Goal: Task Accomplishment & Management: Use online tool/utility

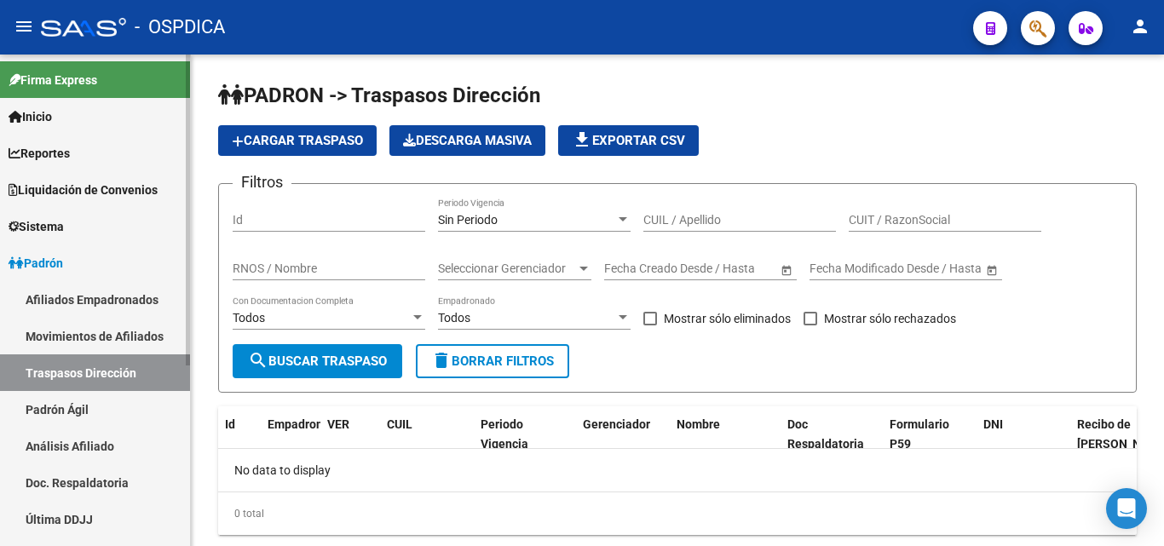
click at [106, 187] on span "Liquidación de Convenios" at bounding box center [83, 190] width 149 height 19
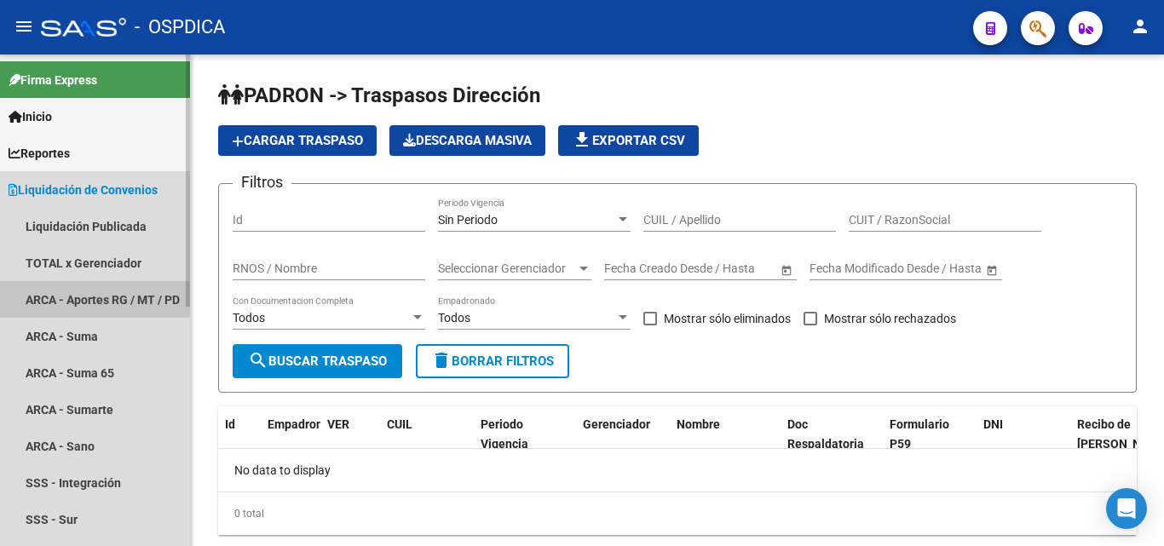
click at [79, 286] on link "ARCA - Aportes RG / MT / PD" at bounding box center [95, 299] width 190 height 37
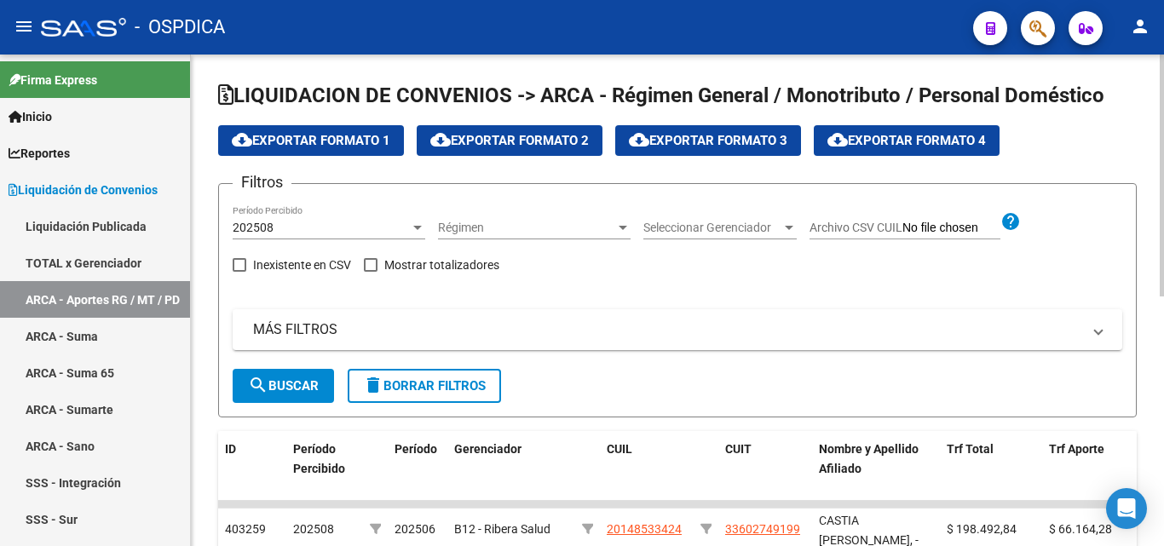
click at [940, 227] on input "Archivo CSV CUIL" at bounding box center [952, 228] width 98 height 15
type input "C:\fakepath\APORTES VENTAS DICIEMBRE 25.csv"
click at [410, 227] on div at bounding box center [417, 228] width 15 height 14
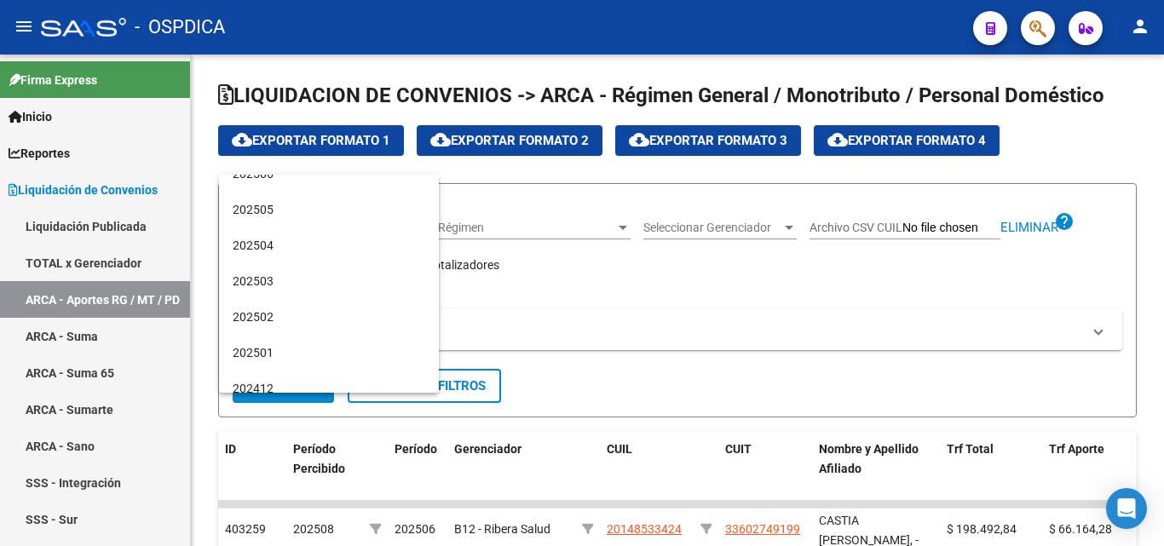
scroll to position [199, 0]
click at [273, 345] on span "202411" at bounding box center [329, 352] width 193 height 36
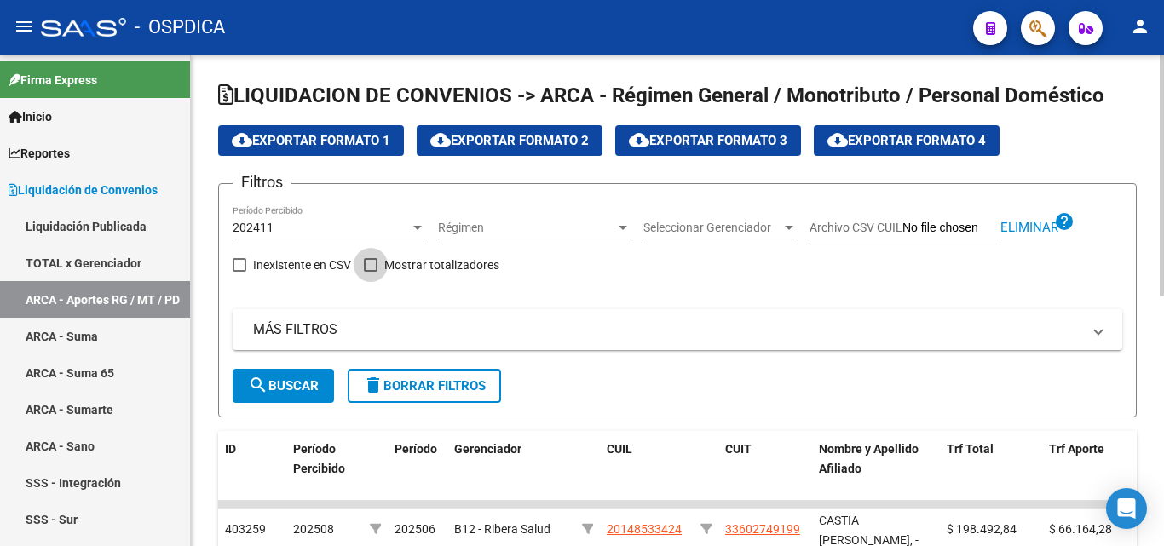
click at [372, 268] on span at bounding box center [371, 265] width 14 height 14
click at [371, 272] on input "Mostrar totalizadores" at bounding box center [370, 272] width 1 height 1
checkbox input "true"
click at [286, 379] on span "search Buscar" at bounding box center [283, 385] width 71 height 15
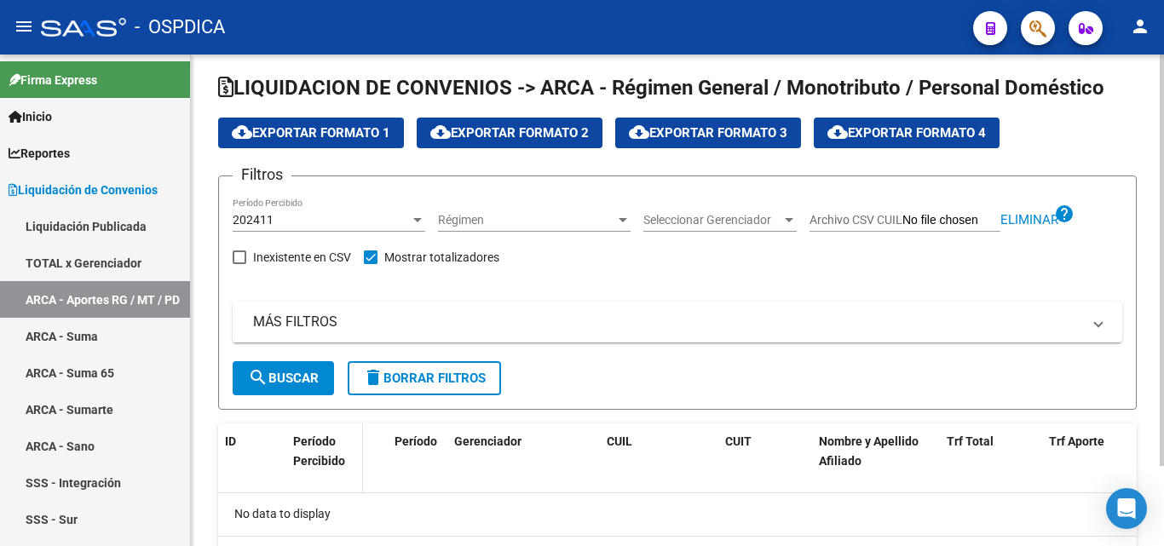
scroll to position [0, 0]
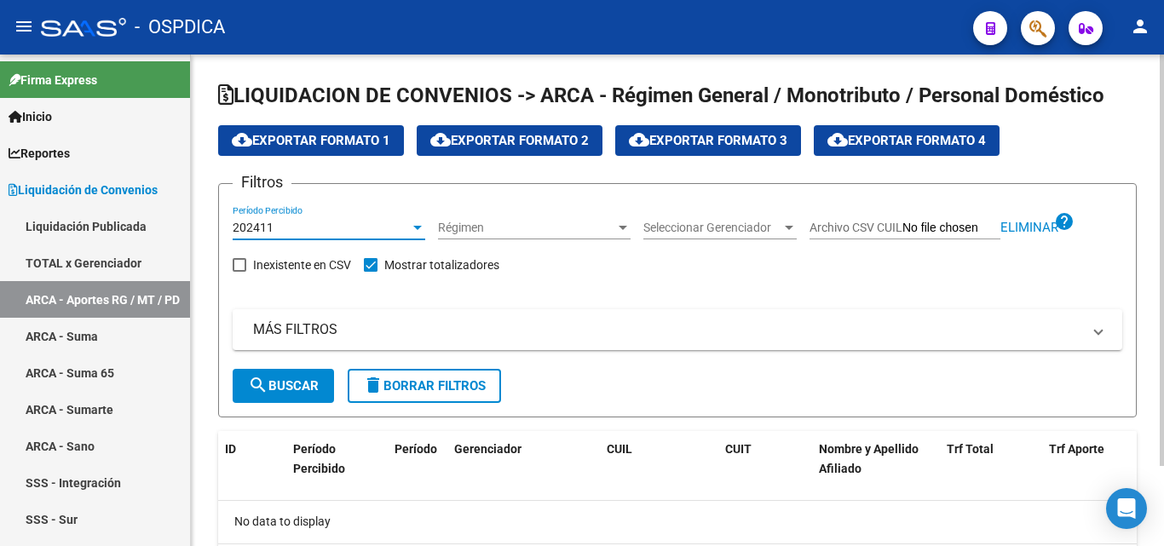
click at [416, 226] on div at bounding box center [417, 228] width 9 height 4
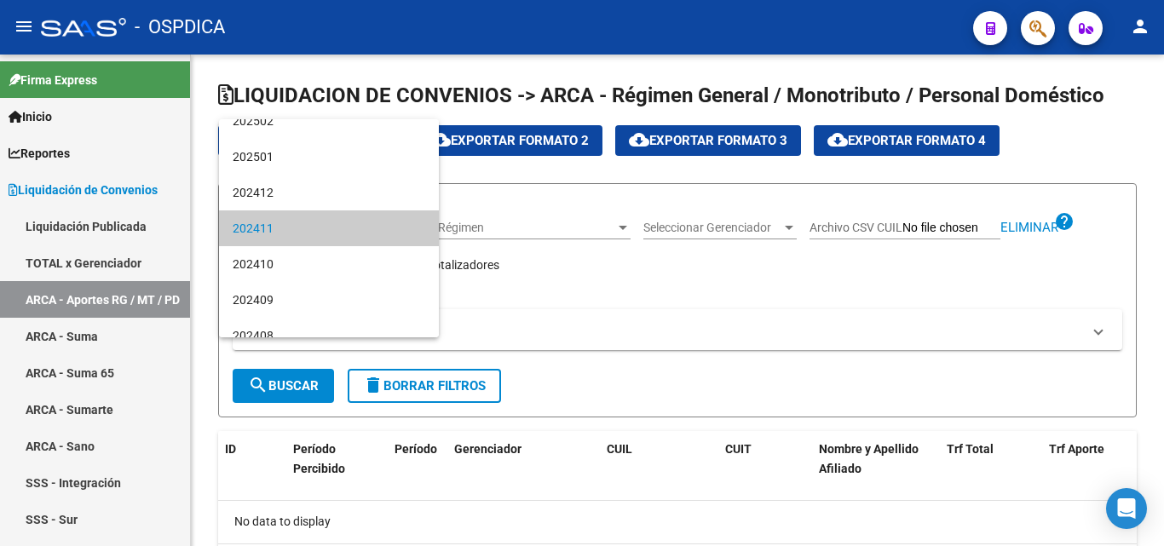
scroll to position [194, 0]
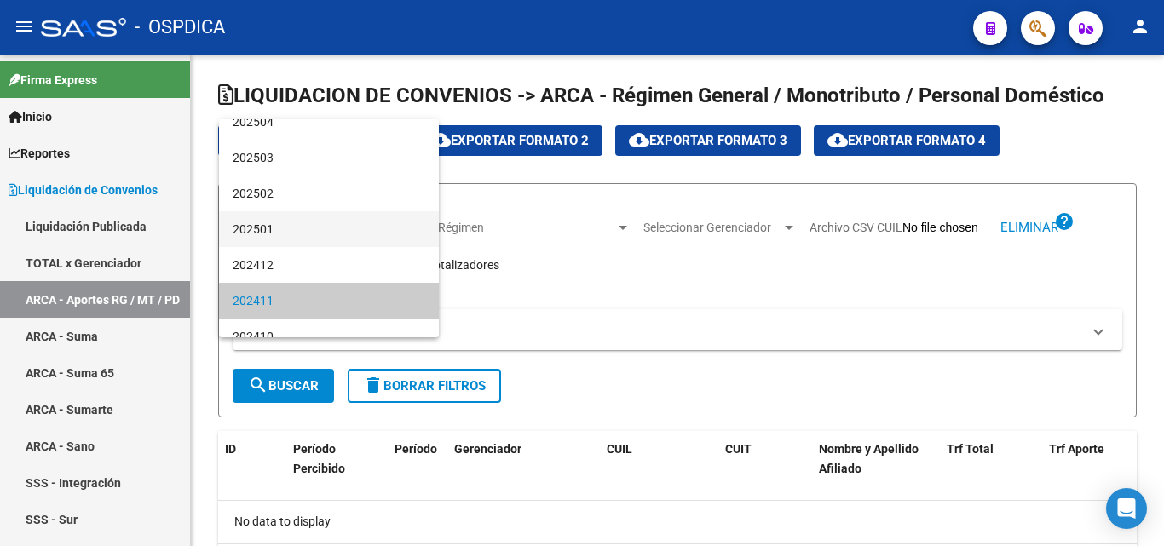
click at [285, 217] on span "202501" at bounding box center [329, 229] width 193 height 36
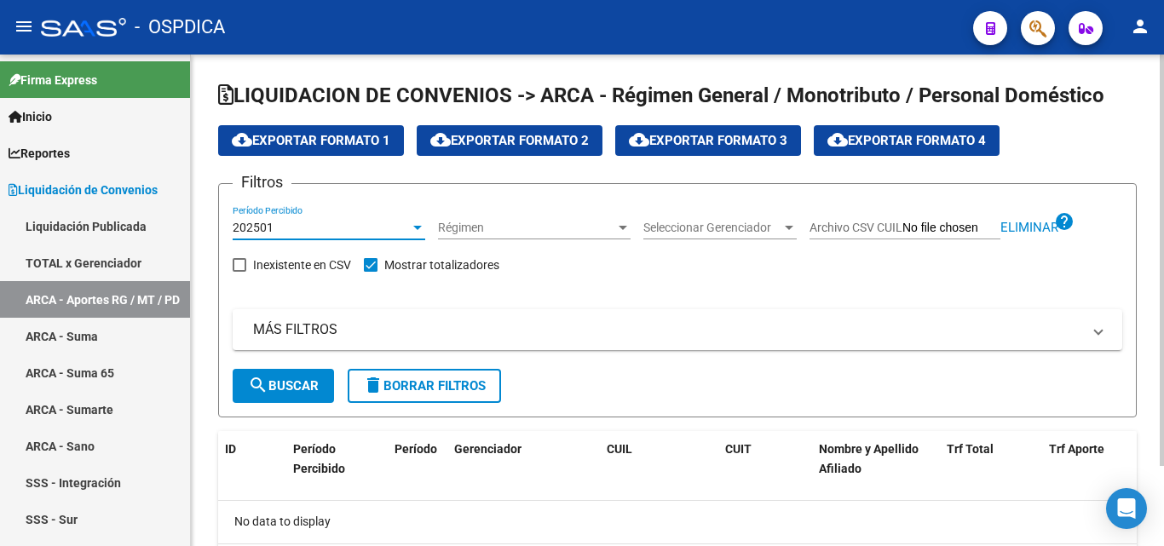
click at [298, 382] on span "search Buscar" at bounding box center [283, 385] width 71 height 15
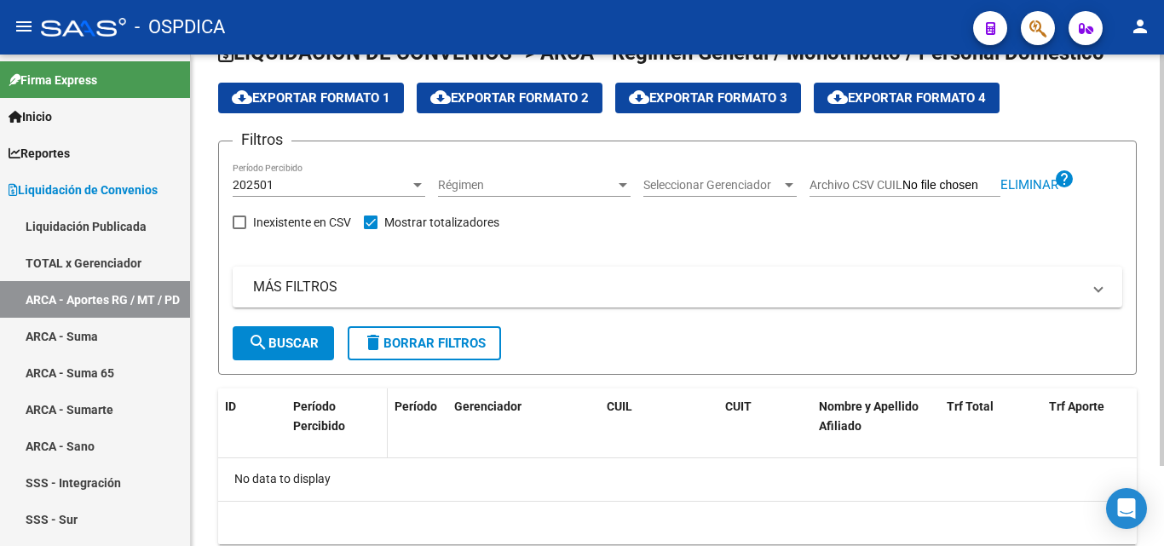
scroll to position [0, 0]
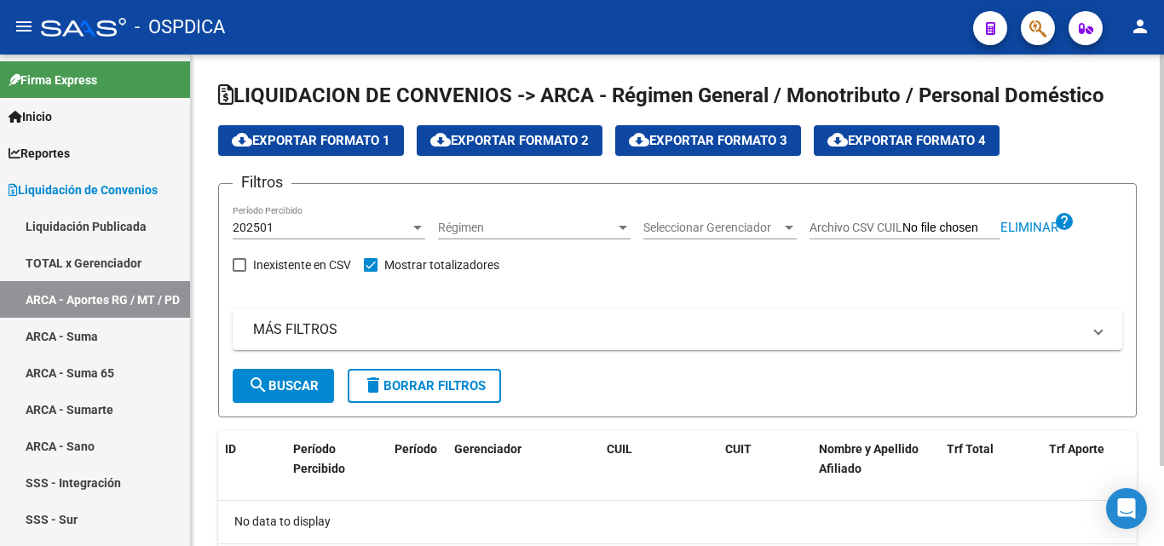
click at [414, 222] on div at bounding box center [417, 228] width 15 height 14
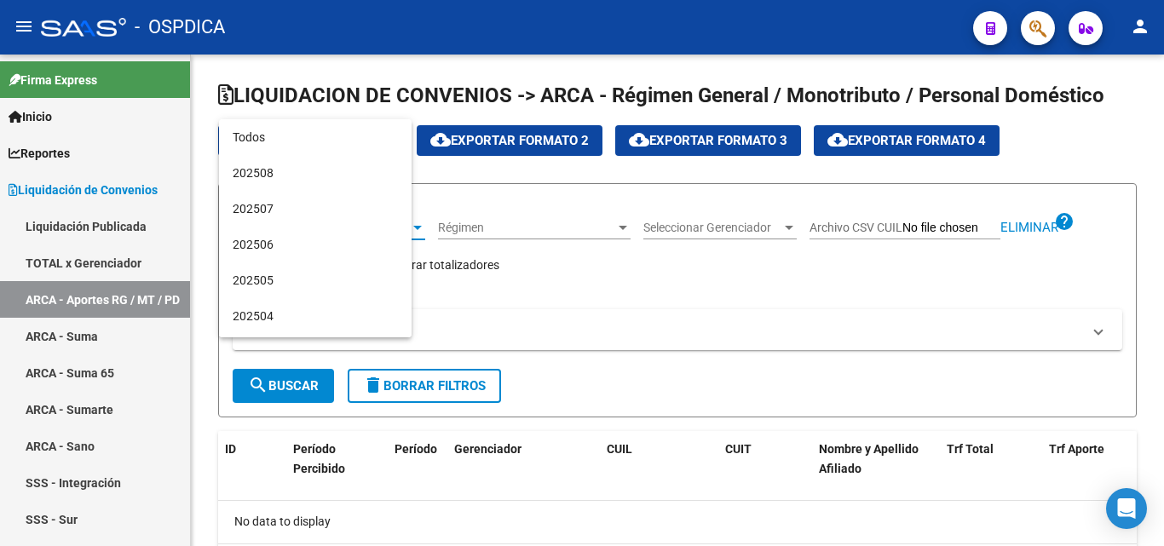
scroll to position [195, 0]
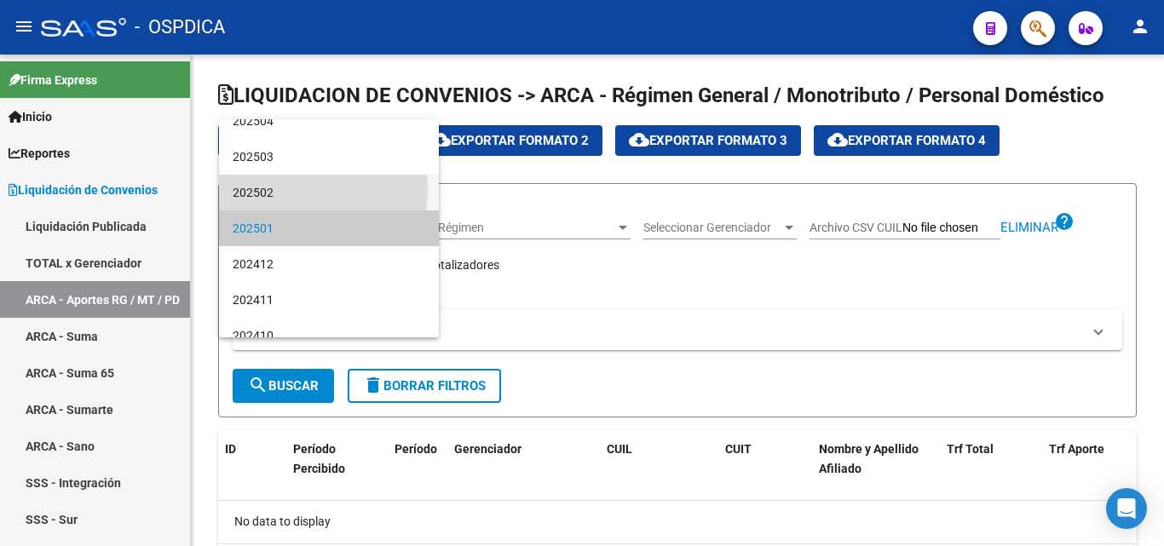
click at [300, 188] on span "202502" at bounding box center [329, 193] width 193 height 36
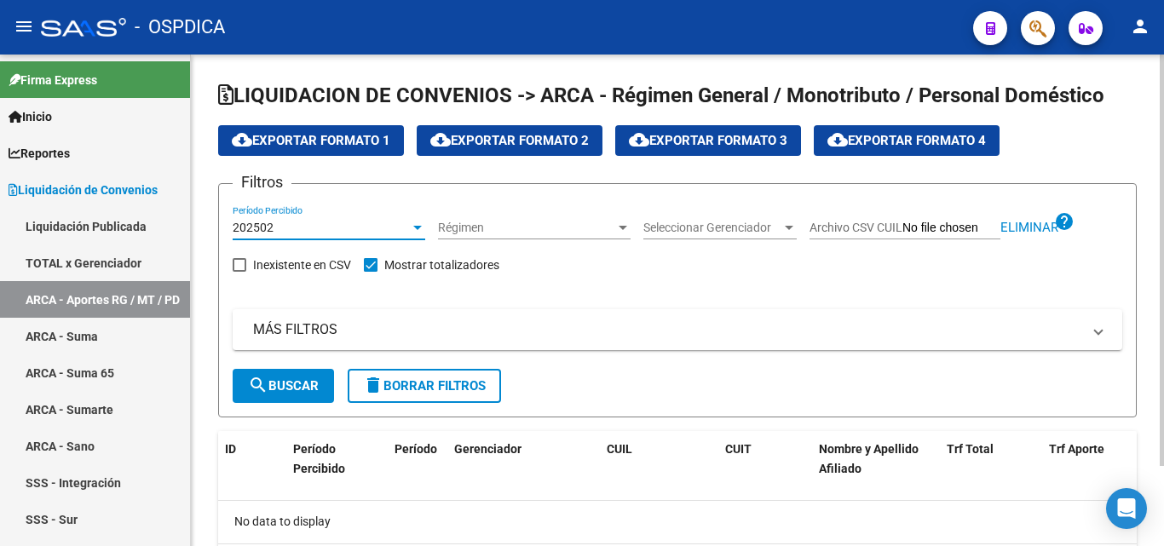
click at [288, 390] on span "search Buscar" at bounding box center [283, 385] width 71 height 15
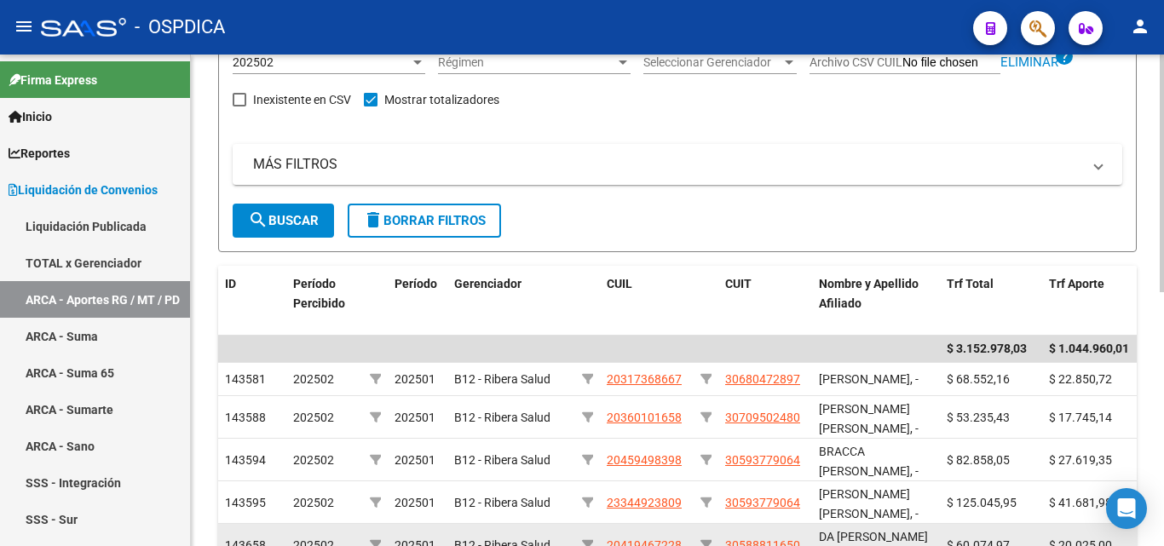
scroll to position [14, 0]
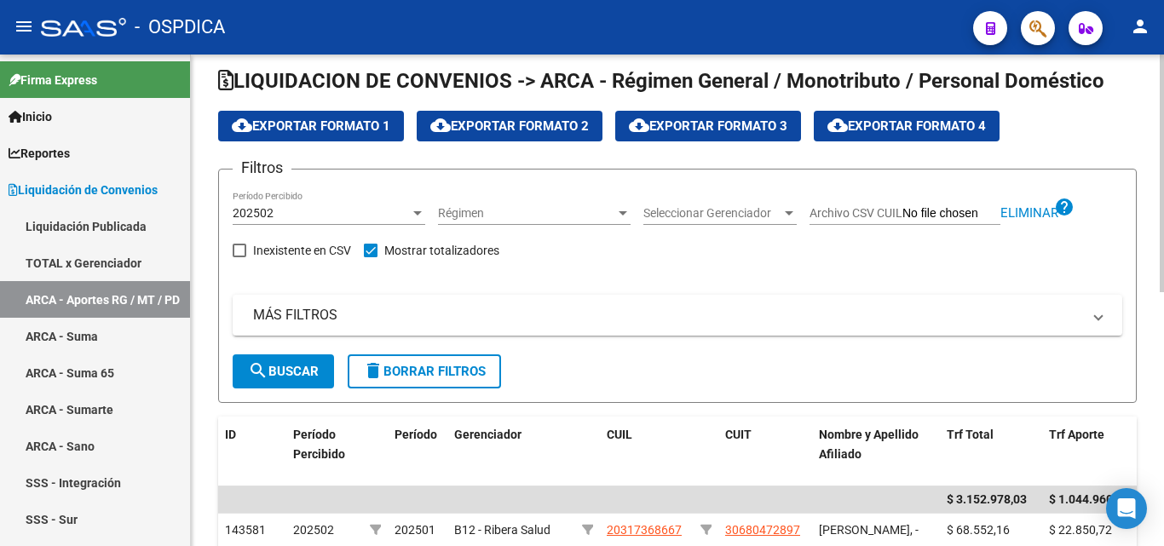
click at [407, 204] on div "202502 Período Percibido" at bounding box center [329, 208] width 193 height 34
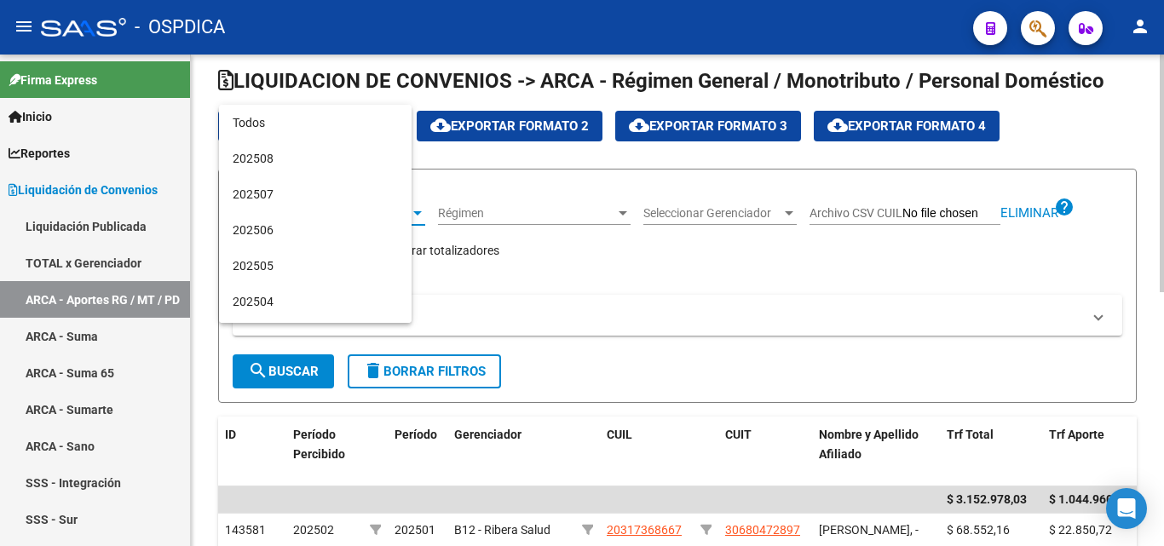
scroll to position [159, 0]
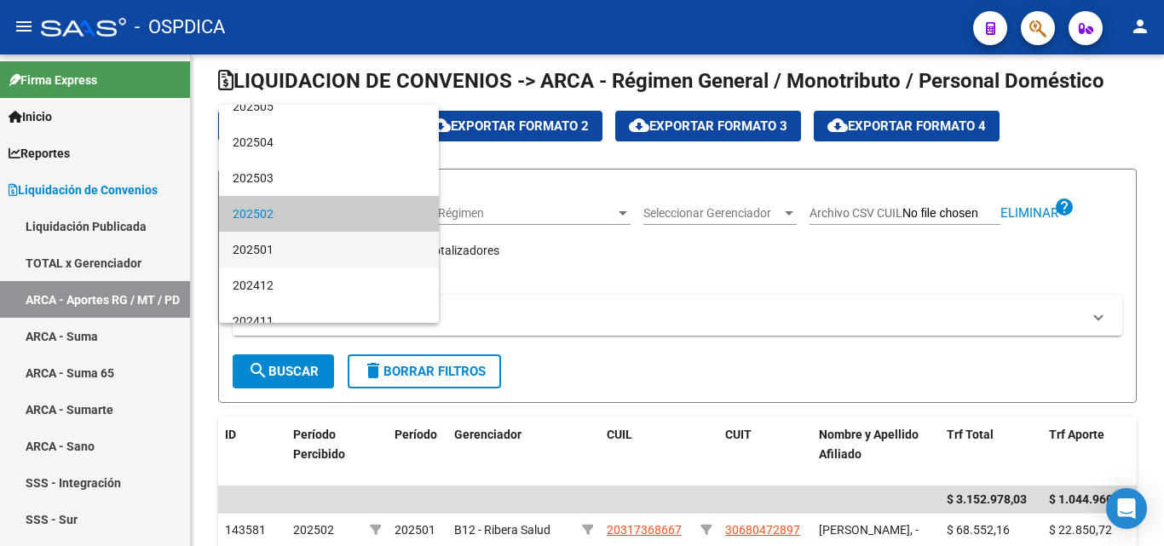
click at [306, 240] on span "202501" at bounding box center [329, 250] width 193 height 36
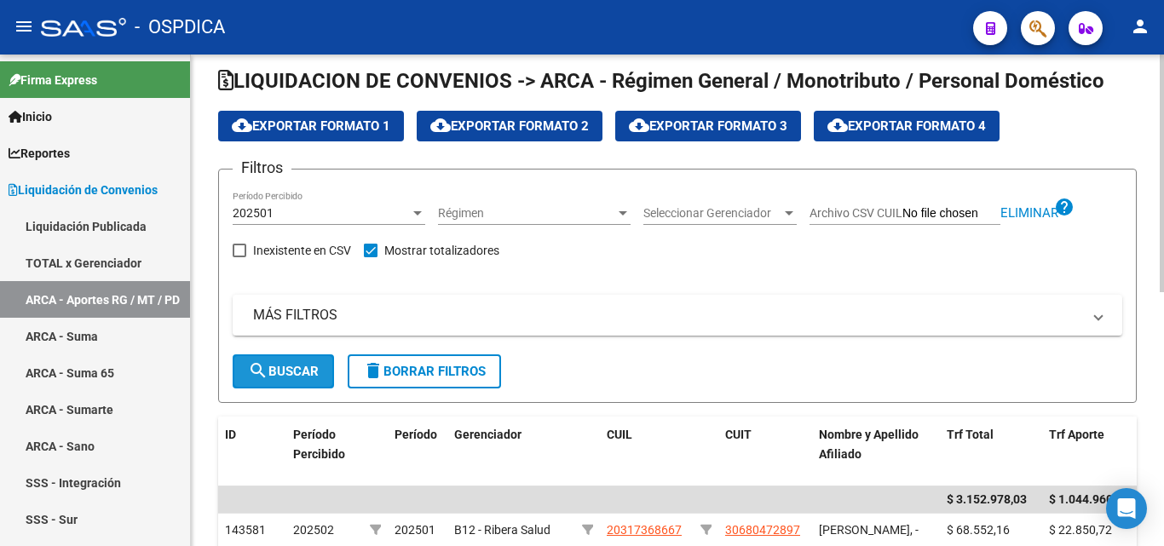
click at [292, 367] on span "search Buscar" at bounding box center [283, 371] width 71 height 15
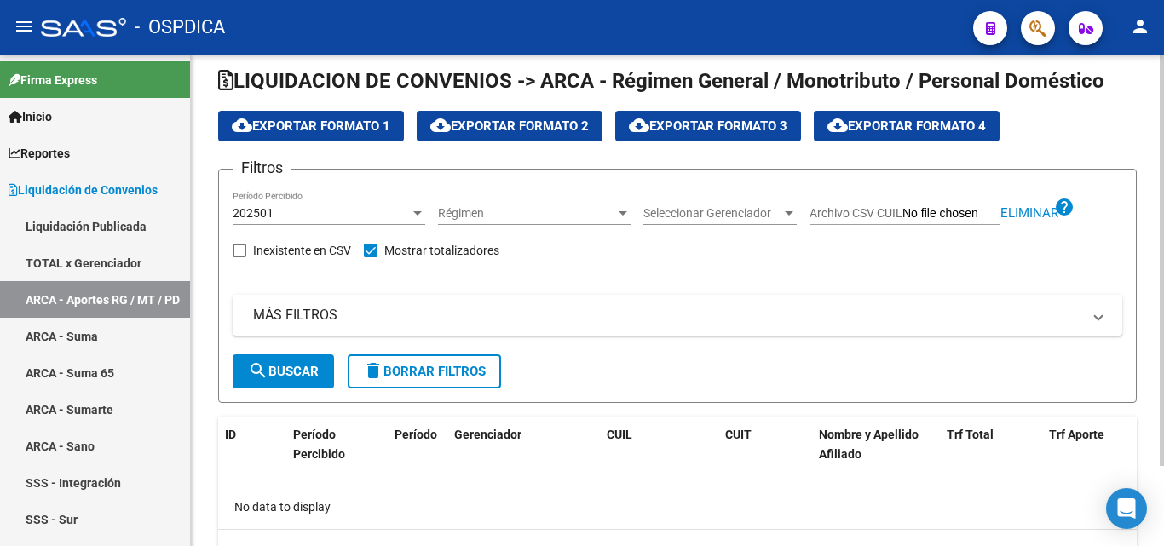
click at [418, 204] on div "202501 Período Percibido" at bounding box center [329, 208] width 193 height 34
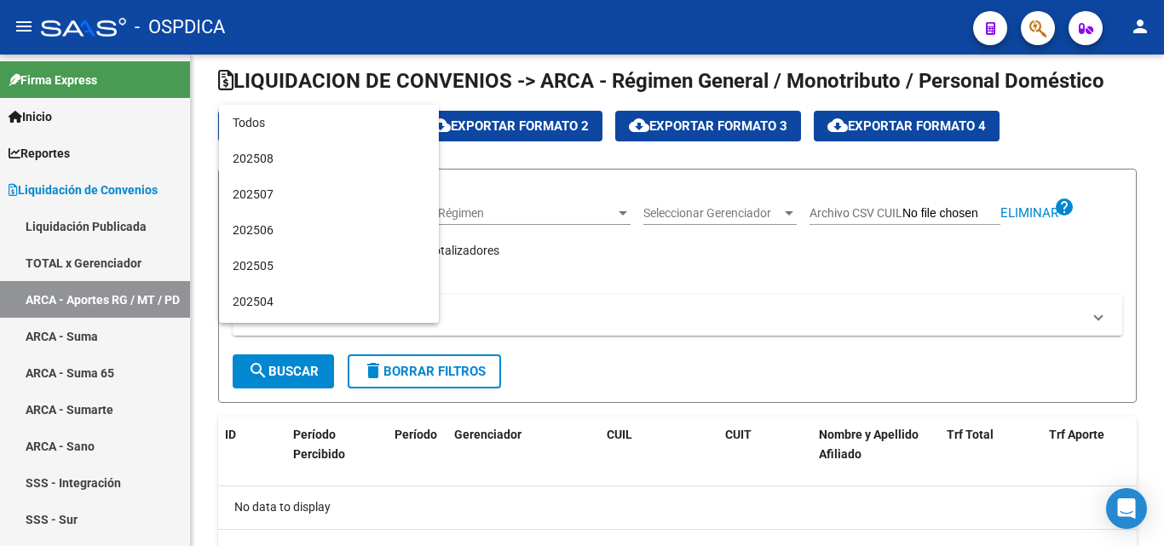
scroll to position [195, 0]
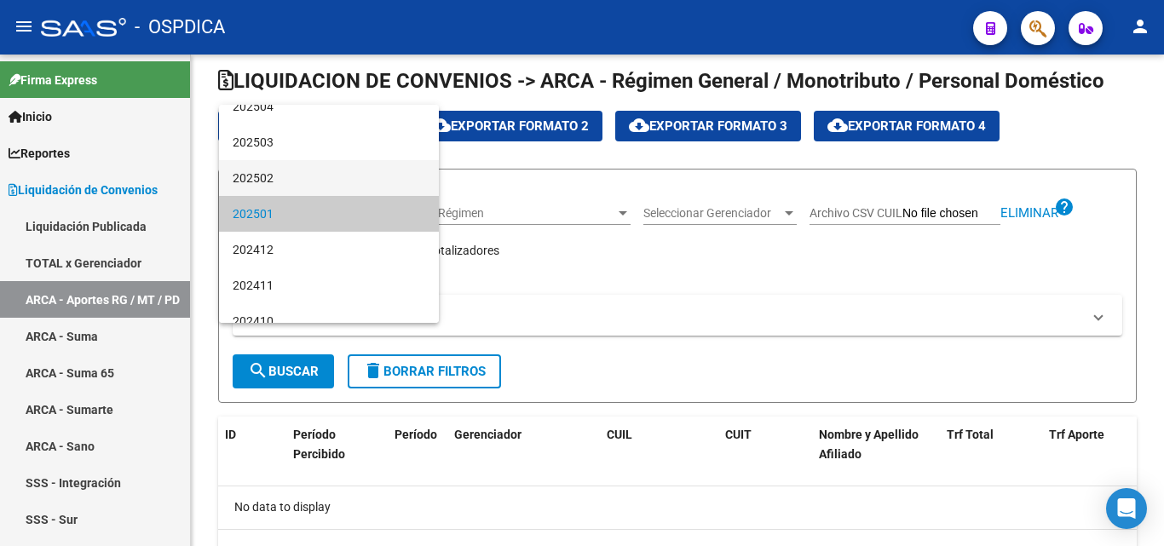
click at [331, 178] on span "202502" at bounding box center [329, 178] width 193 height 36
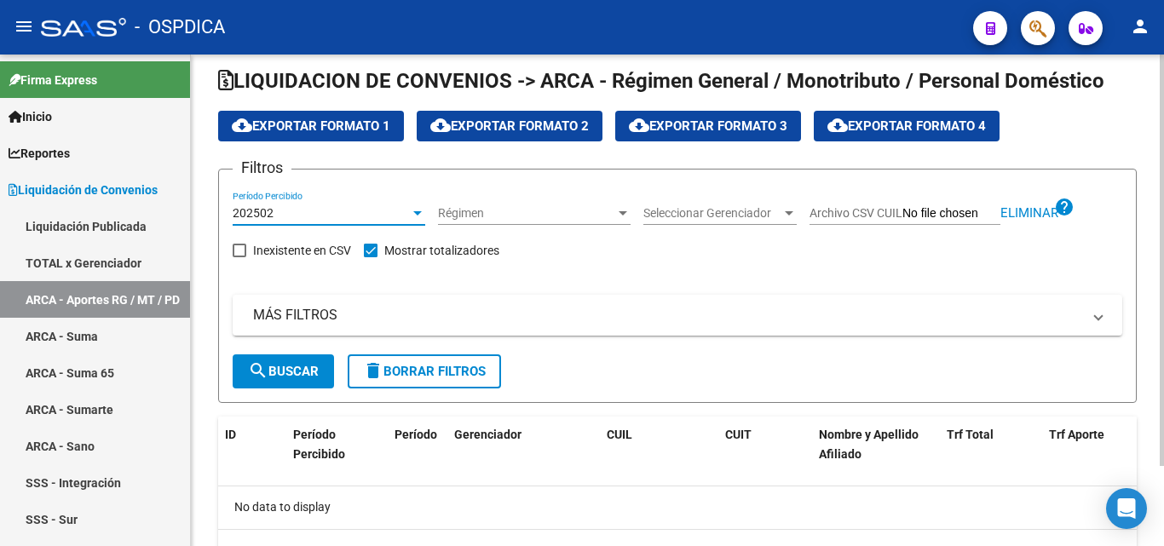
click at [291, 373] on span "search Buscar" at bounding box center [283, 371] width 71 height 15
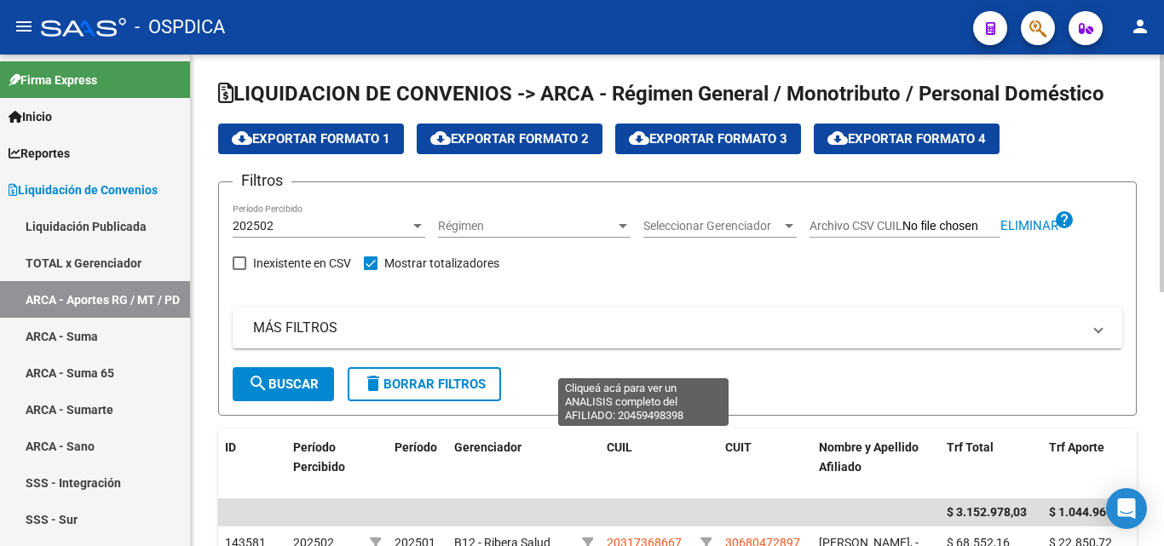
scroll to position [0, 0]
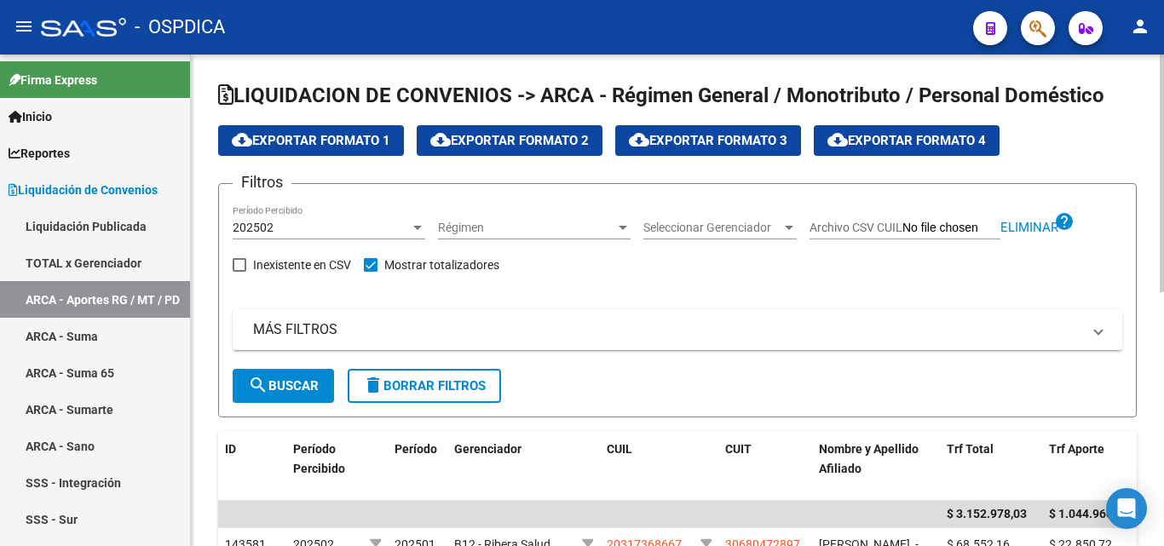
click at [364, 140] on span "cloud_download Exportar Formato 1" at bounding box center [311, 140] width 159 height 15
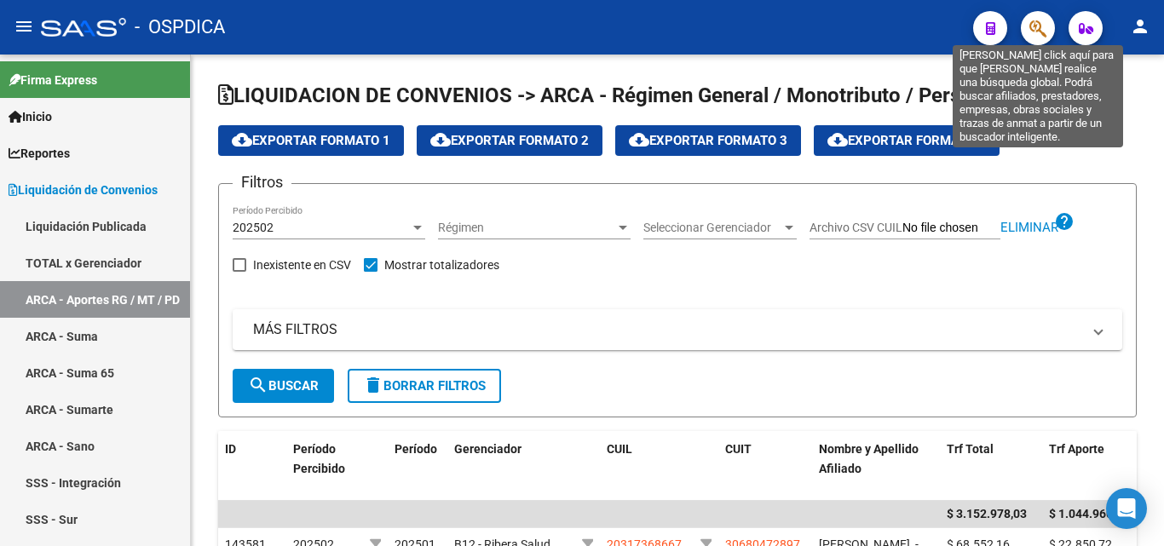
click at [1042, 26] on icon "button" at bounding box center [1038, 29] width 17 height 20
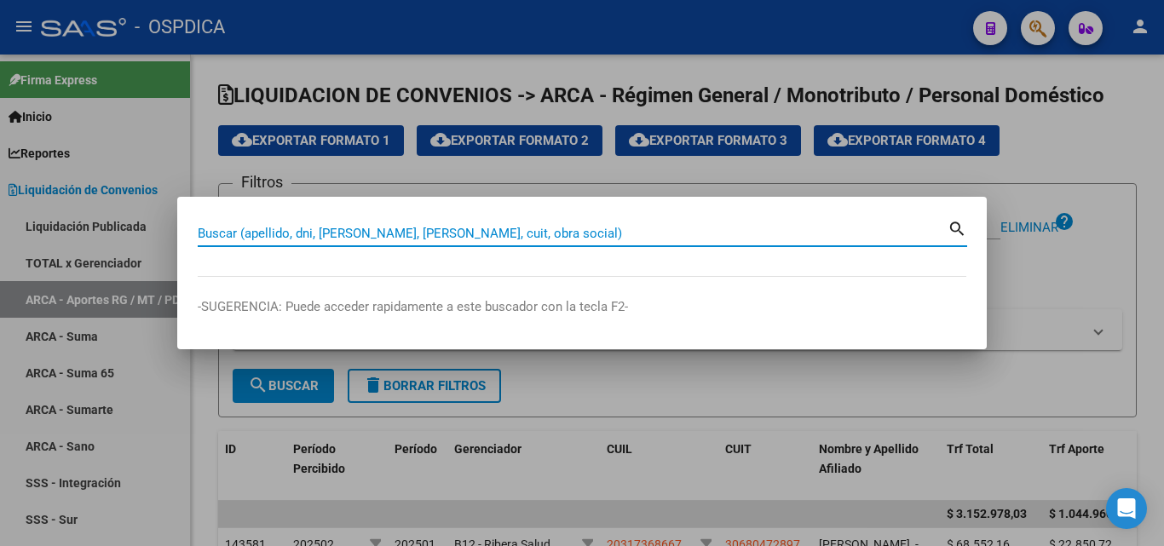
paste input "20374353676"
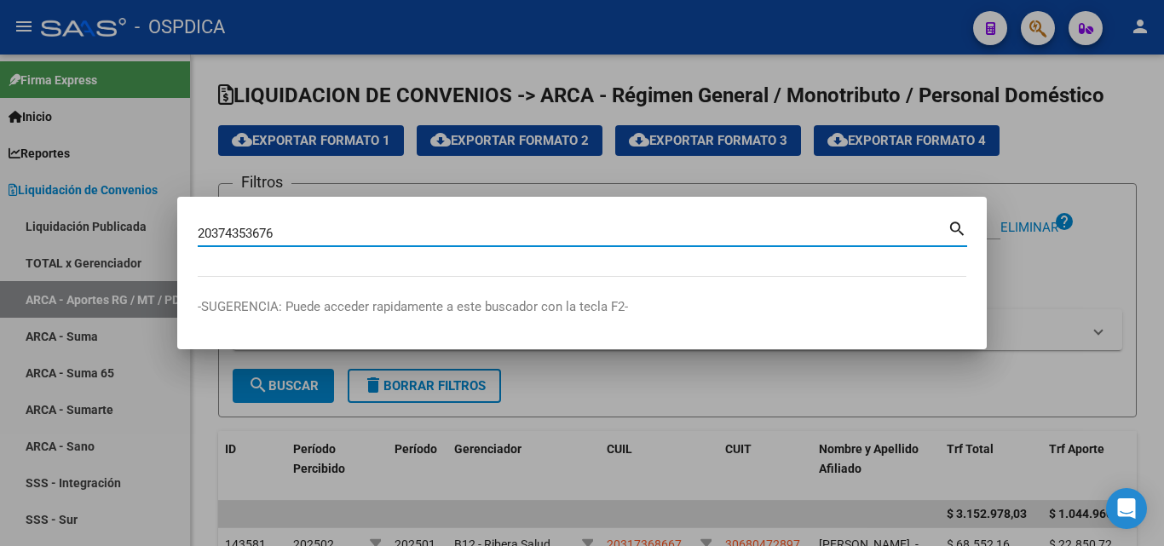
type input "20374353676"
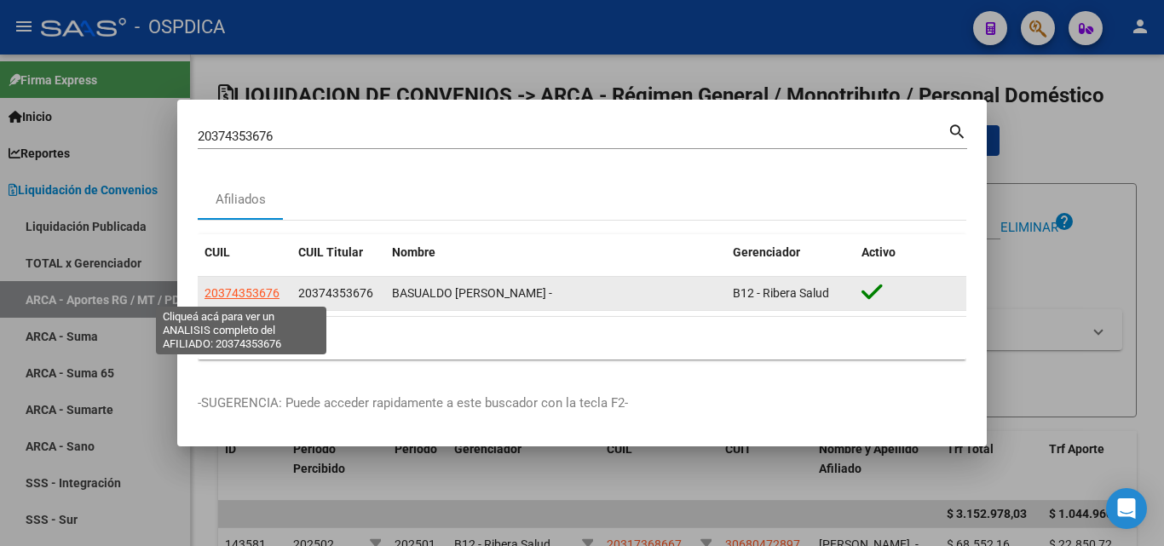
click at [235, 290] on span "20374353676" at bounding box center [242, 293] width 75 height 14
type textarea "20374353676"
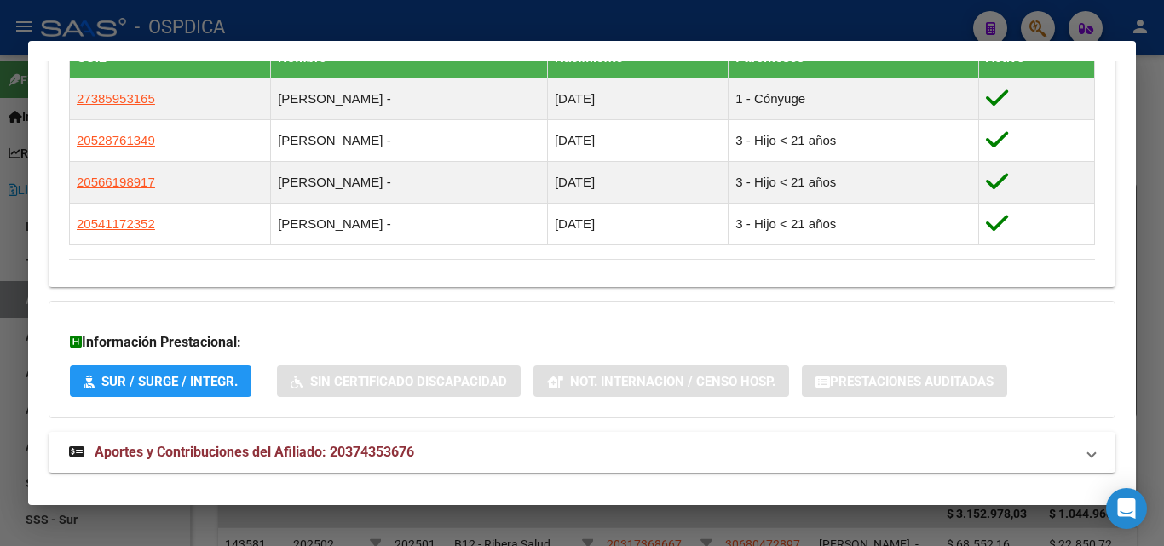
scroll to position [1023, 0]
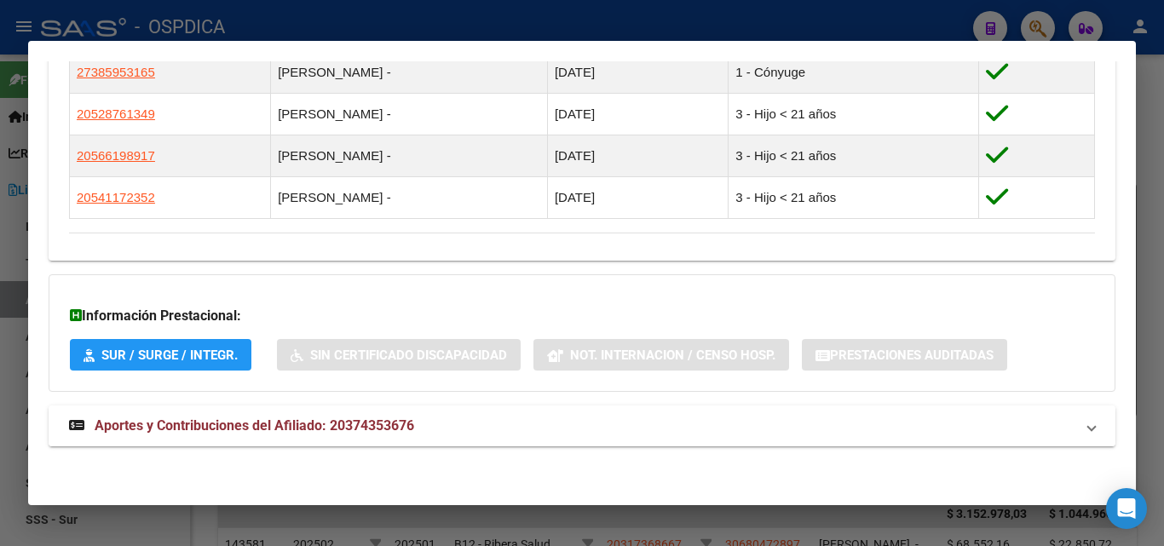
click at [204, 430] on span "Aportes y Contribuciones del Afiliado: 20374353676" at bounding box center [255, 426] width 320 height 16
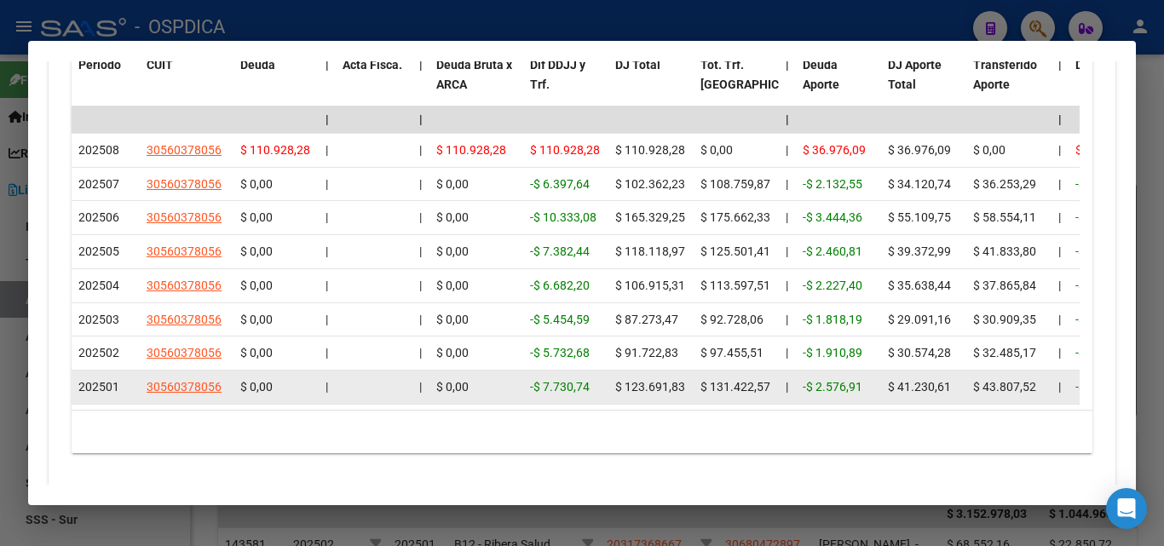
scroll to position [1797, 0]
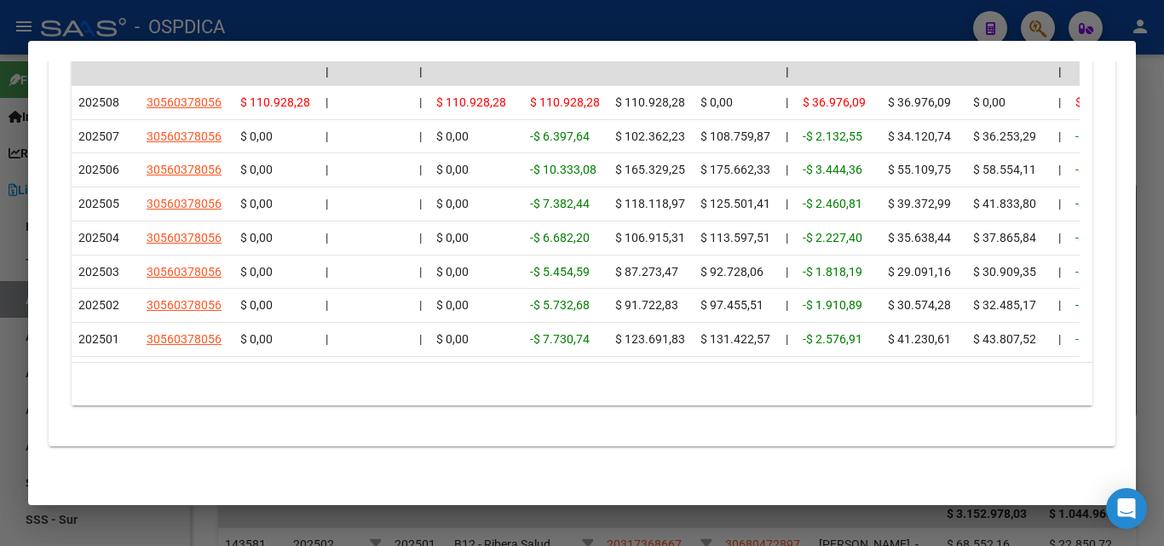
click at [799, 26] on div at bounding box center [582, 273] width 1164 height 546
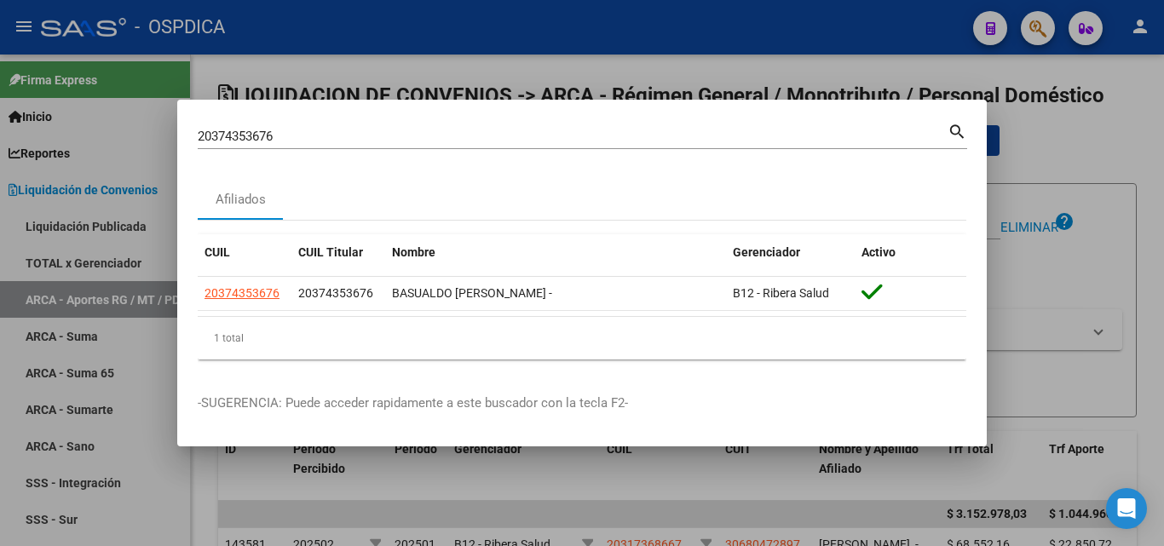
click at [923, 75] on div at bounding box center [582, 273] width 1164 height 546
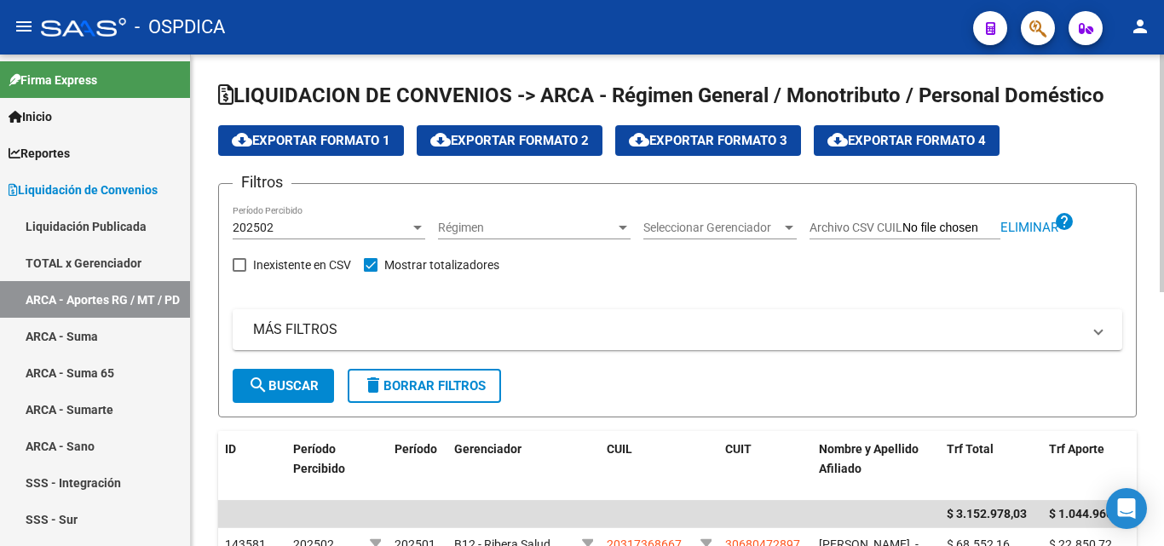
click at [931, 228] on input "Archivo CSV CUIL" at bounding box center [952, 228] width 98 height 15
type input "C:\fakepath\VENTAS ENERO .csv"
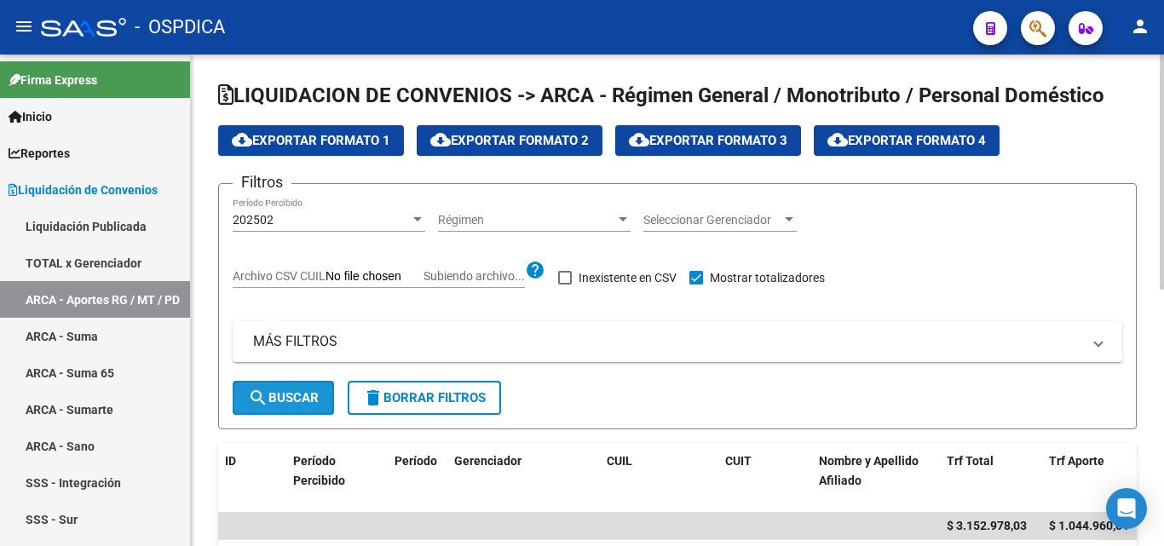
click at [281, 399] on span "search Buscar" at bounding box center [283, 397] width 71 height 15
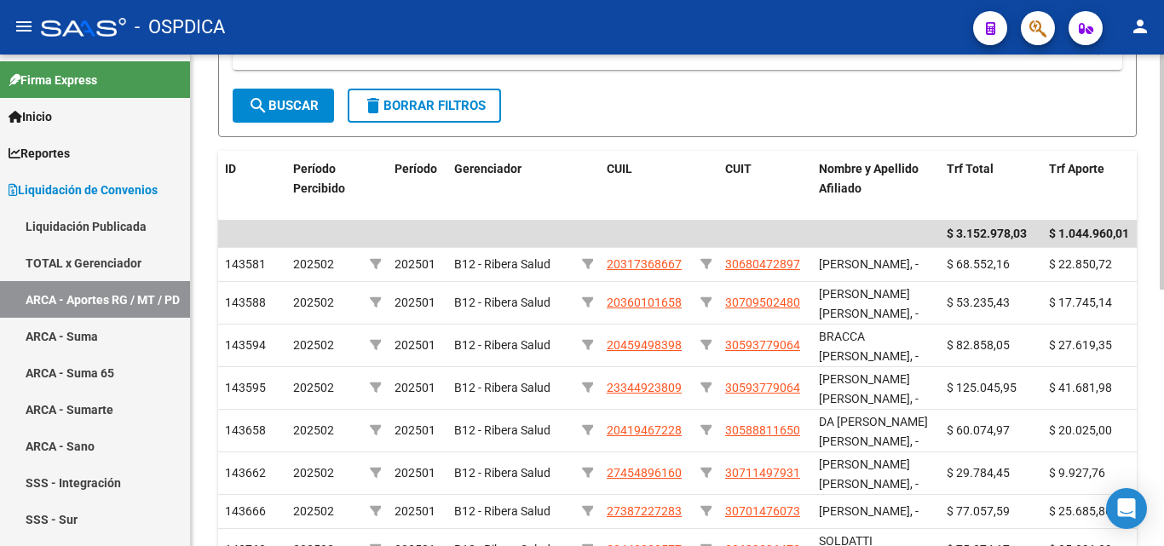
scroll to position [341, 0]
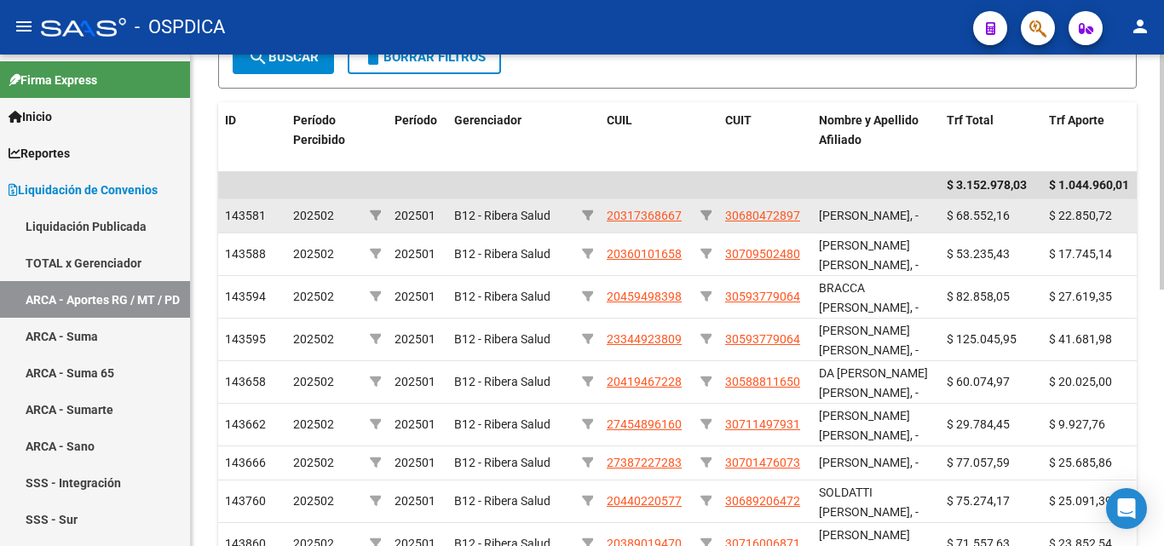
drag, startPoint x: 638, startPoint y: 211, endPoint x: 625, endPoint y: 220, distance: 16.1
click at [625, 220] on span "20317368667" at bounding box center [644, 216] width 75 height 14
type textarea "20317368667"
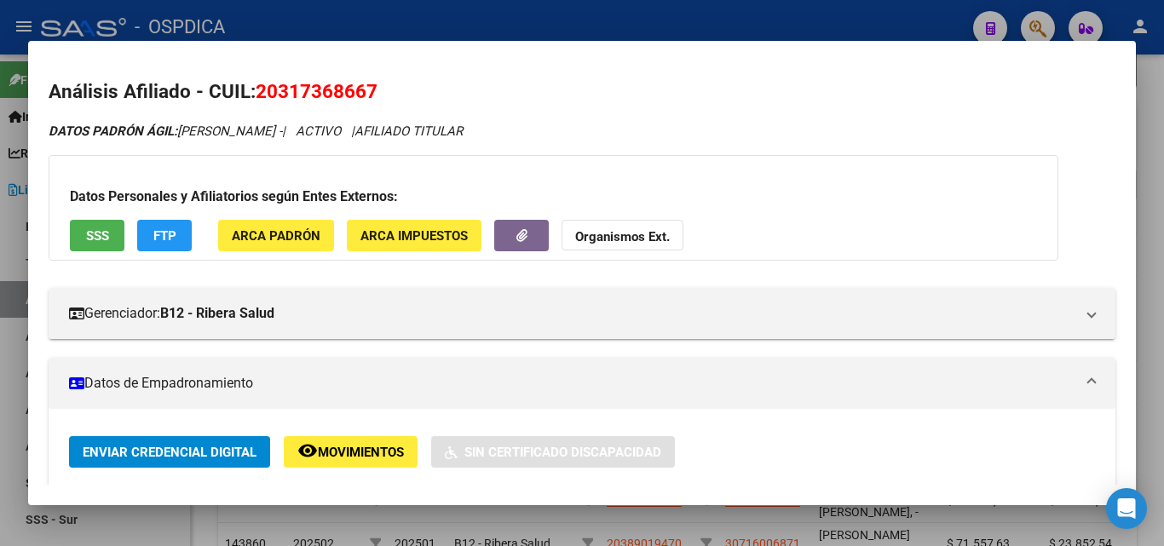
drag, startPoint x: 257, startPoint y: 85, endPoint x: 406, endPoint y: 95, distance: 149.5
click at [406, 95] on h2 "Análisis Afiliado - CUIL: 20317368667" at bounding box center [582, 92] width 1067 height 29
copy span "20317368667"
click at [566, 528] on div at bounding box center [582, 273] width 1164 height 546
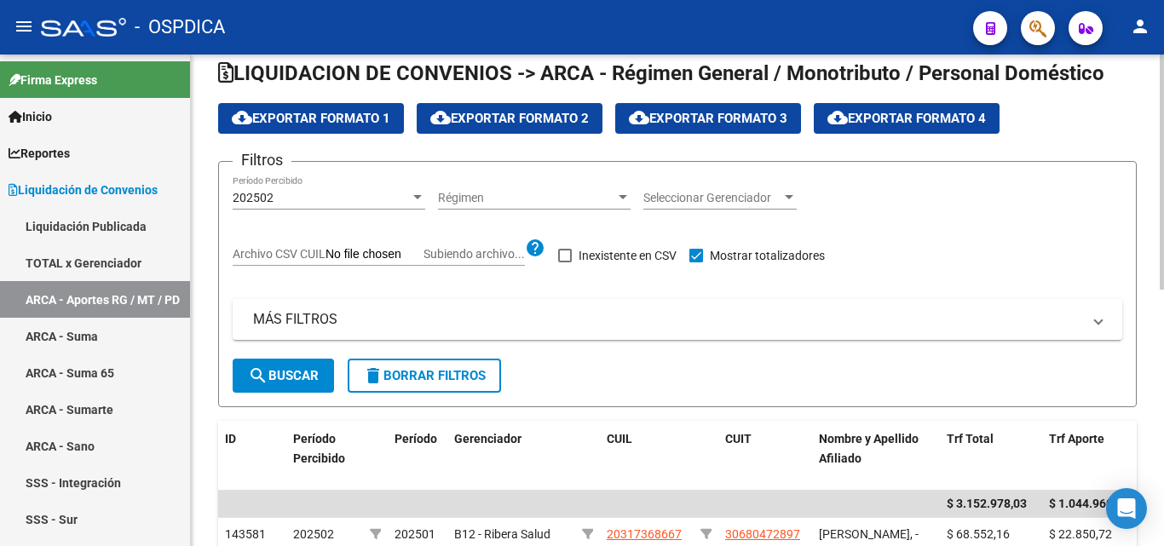
scroll to position [0, 0]
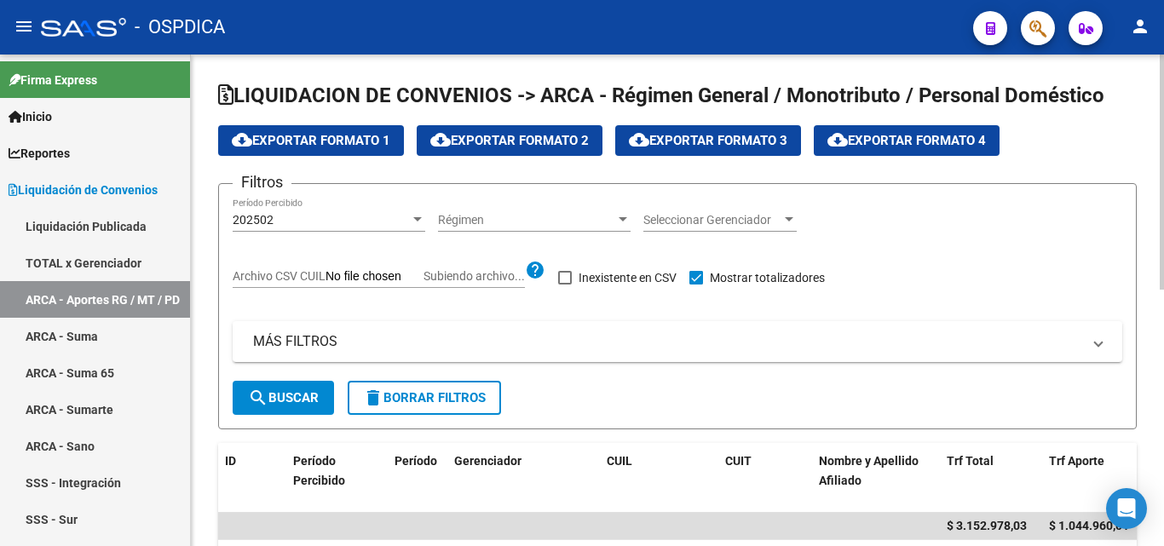
click at [460, 276] on span "Subiendo archivo..." at bounding box center [474, 276] width 101 height 14
click at [424, 276] on input "Archivo CSV CUIL Subiendo archivo..." at bounding box center [375, 276] width 98 height 15
type input "C:\fakepath\VENTAS ENERO .csv"
click at [286, 396] on span "search Buscar" at bounding box center [283, 397] width 71 height 15
click at [471, 276] on span "Subiendo archivo..." at bounding box center [474, 276] width 101 height 14
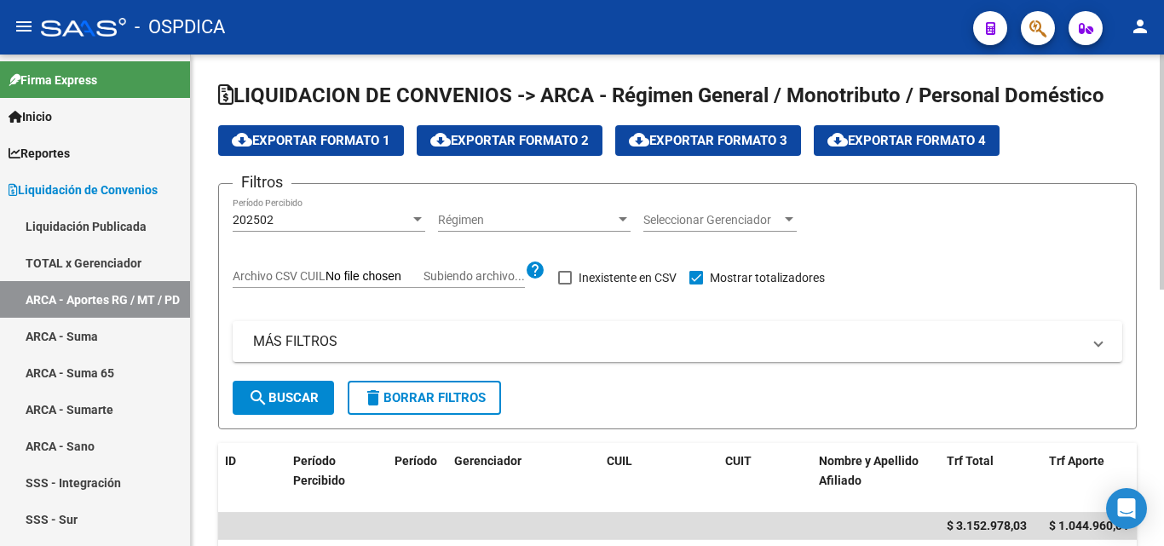
click at [424, 276] on input "Archivo CSV CUIL Subiendo archivo..." at bounding box center [375, 276] width 98 height 15
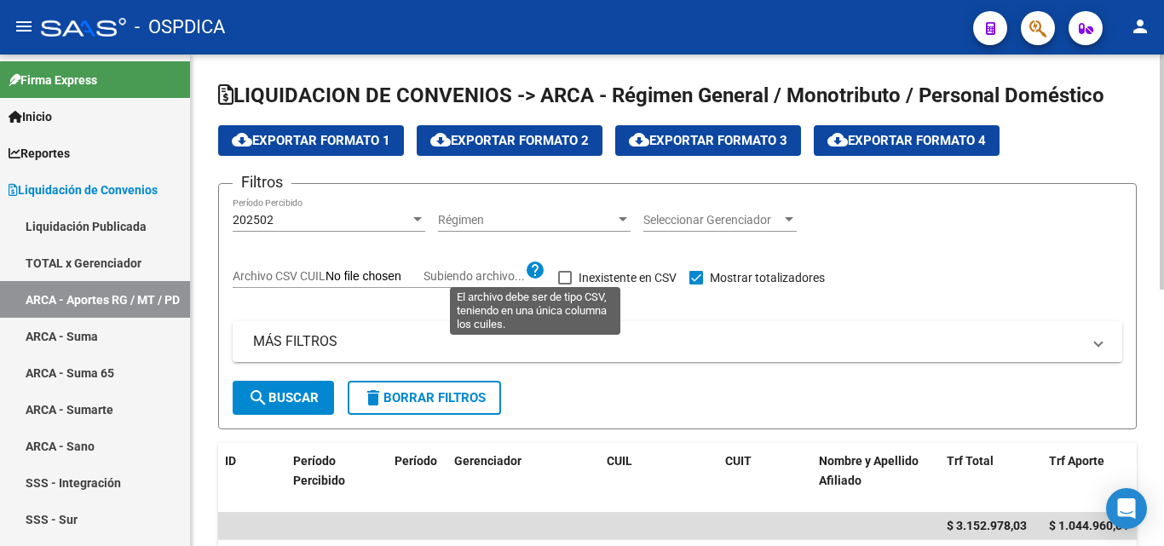
click at [534, 272] on mat-icon "help" at bounding box center [535, 270] width 20 height 20
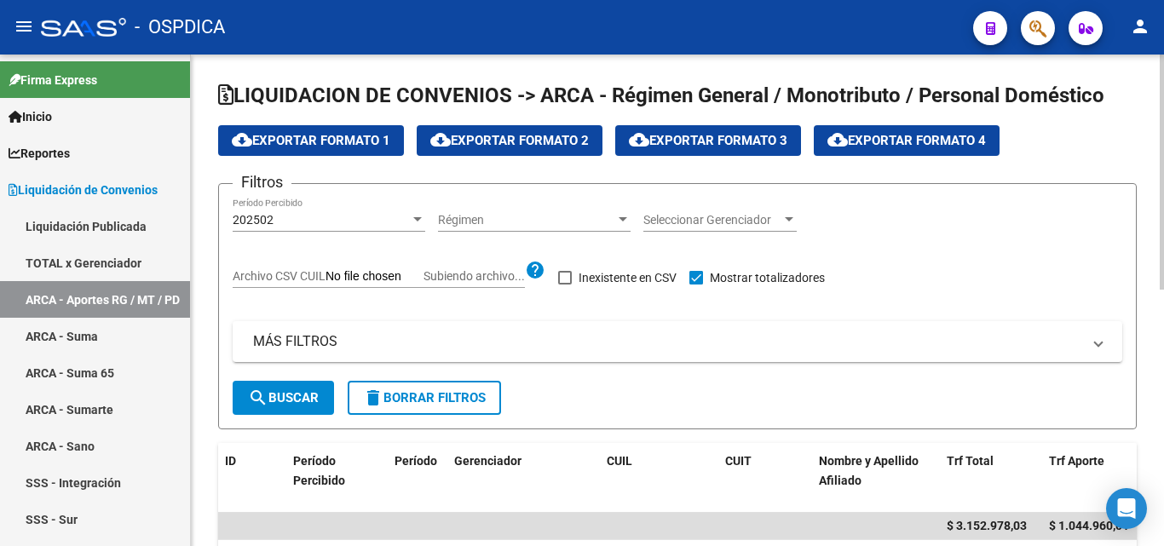
click at [534, 314] on div "Filtros 202502 Período Percibido Régimen Régimen Seleccionar Gerenciador Selecc…" at bounding box center [678, 289] width 890 height 183
click at [297, 275] on span "Archivo CSV CUIL" at bounding box center [279, 276] width 93 height 14
click at [326, 275] on input "Archivo CSV CUIL Subiendo archivo..." at bounding box center [375, 276] width 98 height 15
click at [436, 274] on span "Subiendo archivo..." at bounding box center [474, 276] width 101 height 14
click at [424, 274] on input "Archivo CSV CUIL Subiendo archivo..." at bounding box center [375, 276] width 98 height 15
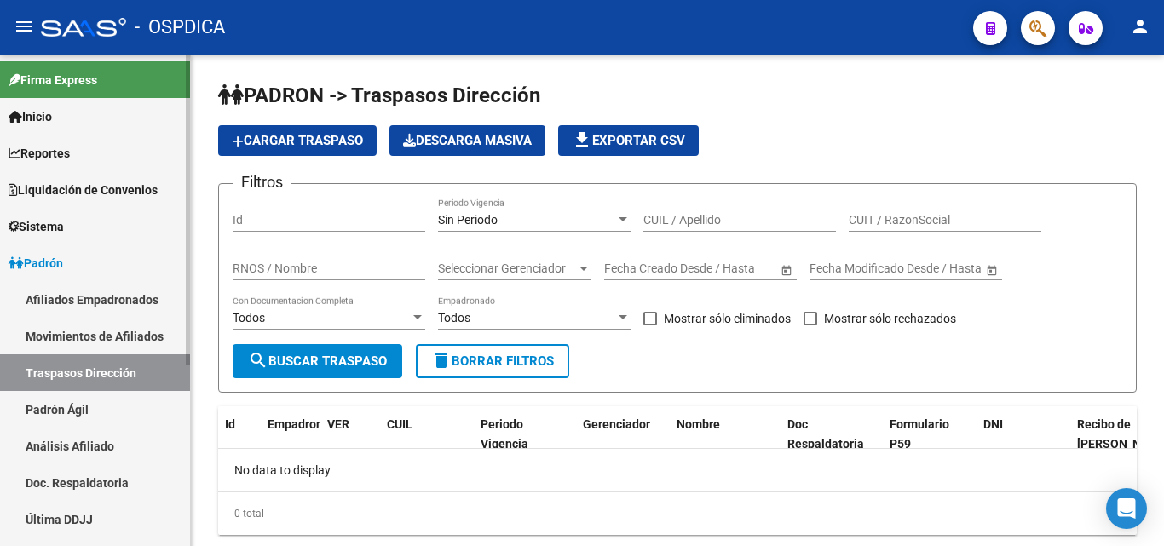
click at [116, 183] on span "Liquidación de Convenios" at bounding box center [83, 190] width 149 height 19
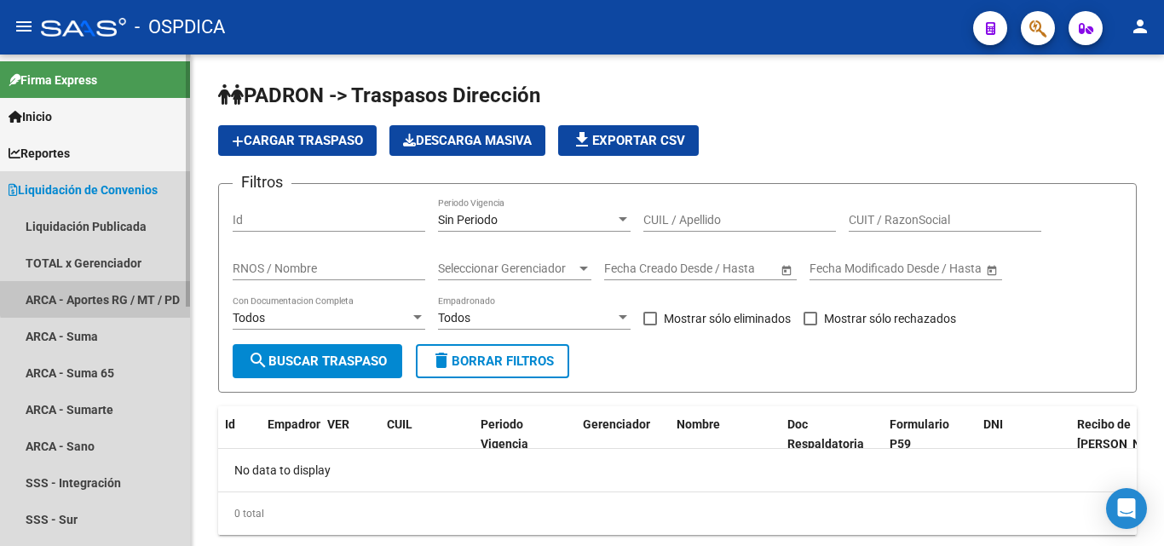
click at [101, 290] on link "ARCA - Aportes RG / MT / PD" at bounding box center [95, 299] width 190 height 37
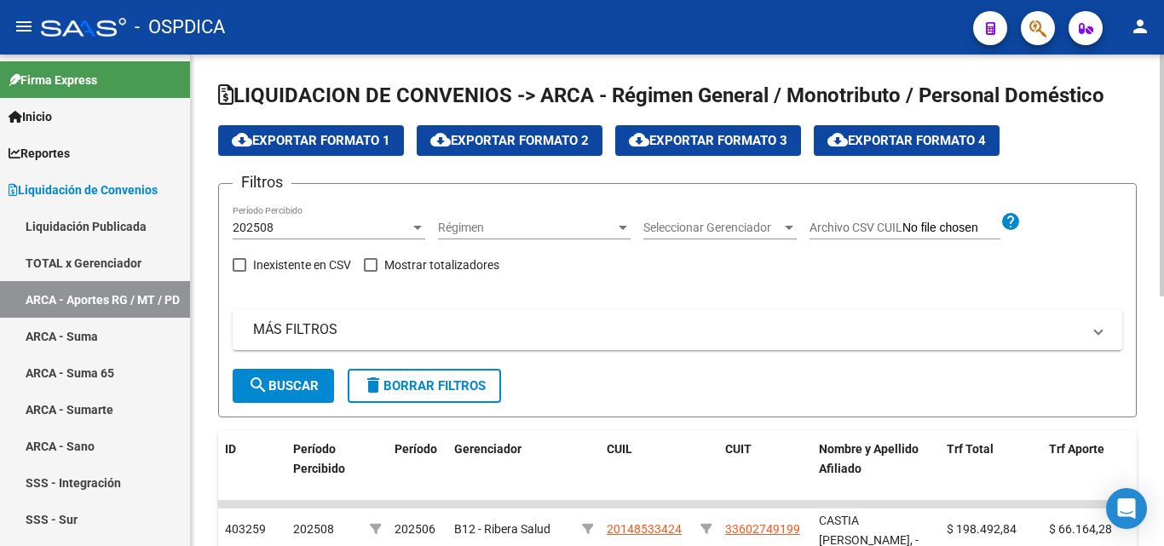
click at [916, 225] on input "Archivo CSV CUIL" at bounding box center [952, 228] width 98 height 15
type input "C:\fakepath\VENTAS [DATE].csv"
click at [369, 263] on span at bounding box center [371, 265] width 14 height 14
click at [370, 272] on input "Mostrar totalizadores" at bounding box center [370, 272] width 1 height 1
checkbox input "true"
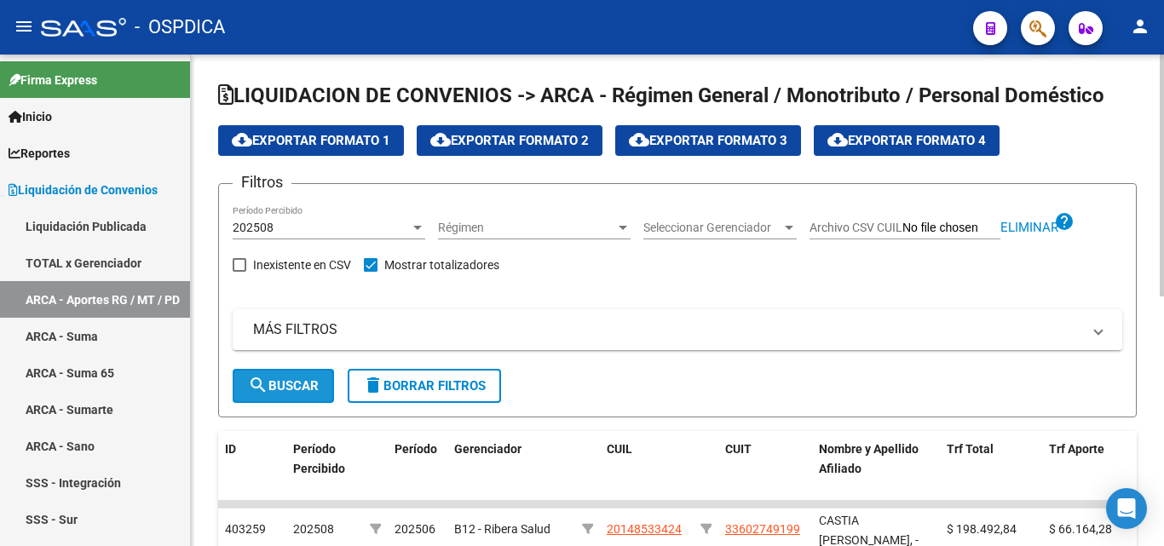
click at [294, 385] on span "search Buscar" at bounding box center [283, 385] width 71 height 15
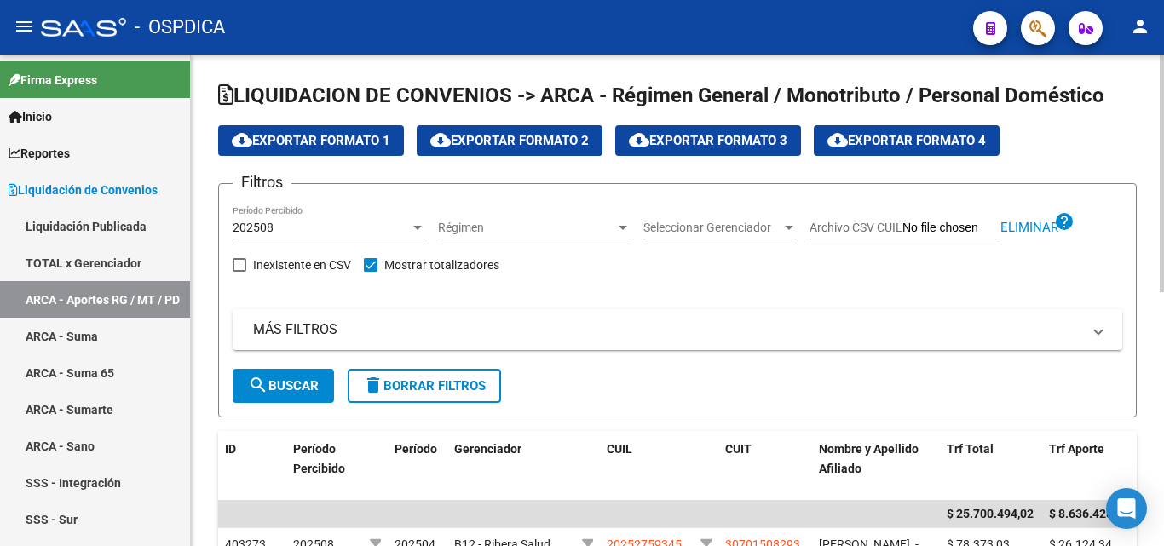
click at [419, 223] on div at bounding box center [417, 228] width 15 height 14
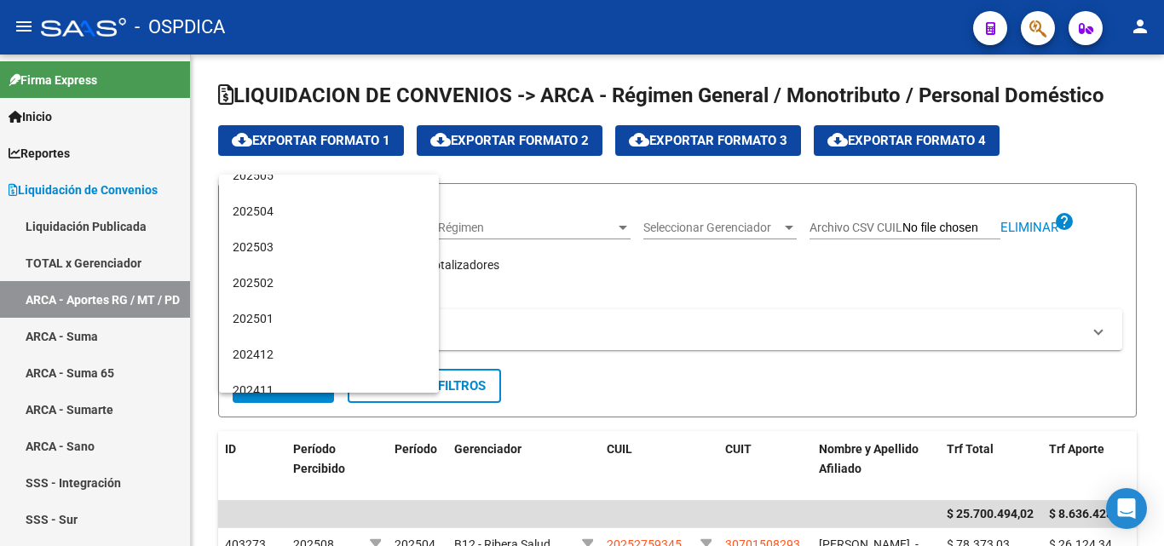
scroll to position [170, 0]
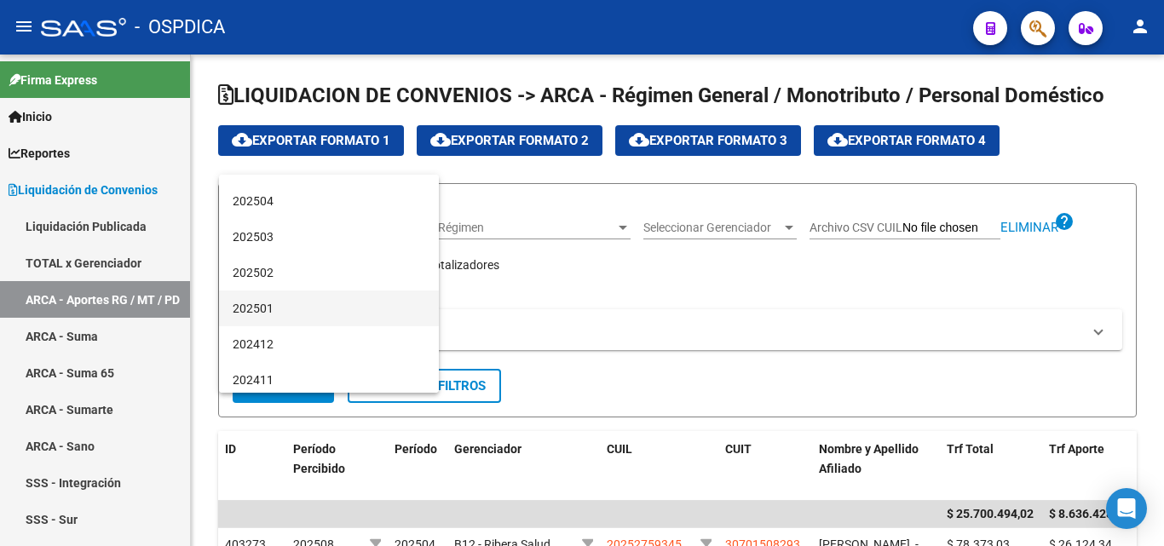
click at [283, 304] on span "202501" at bounding box center [329, 309] width 193 height 36
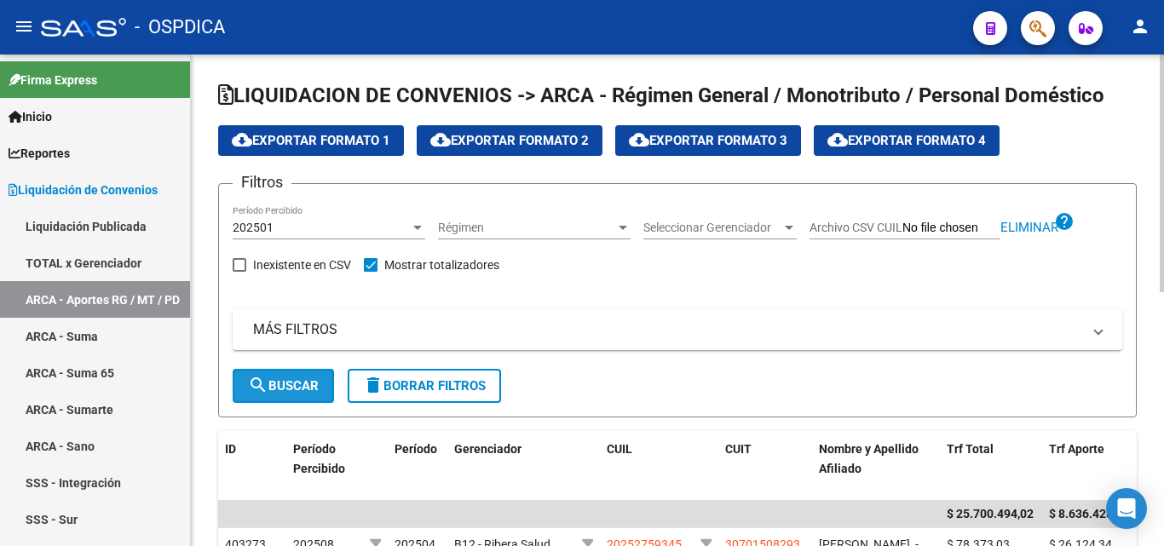
click at [284, 377] on button "search Buscar" at bounding box center [283, 386] width 101 height 34
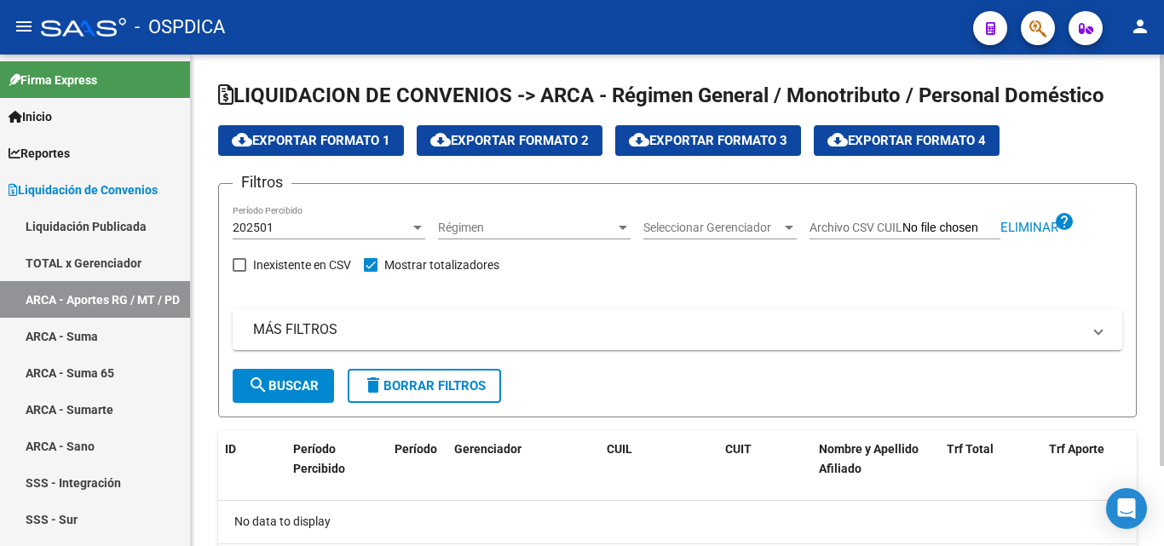
click at [418, 219] on div "202501 Período Percibido" at bounding box center [329, 222] width 193 height 34
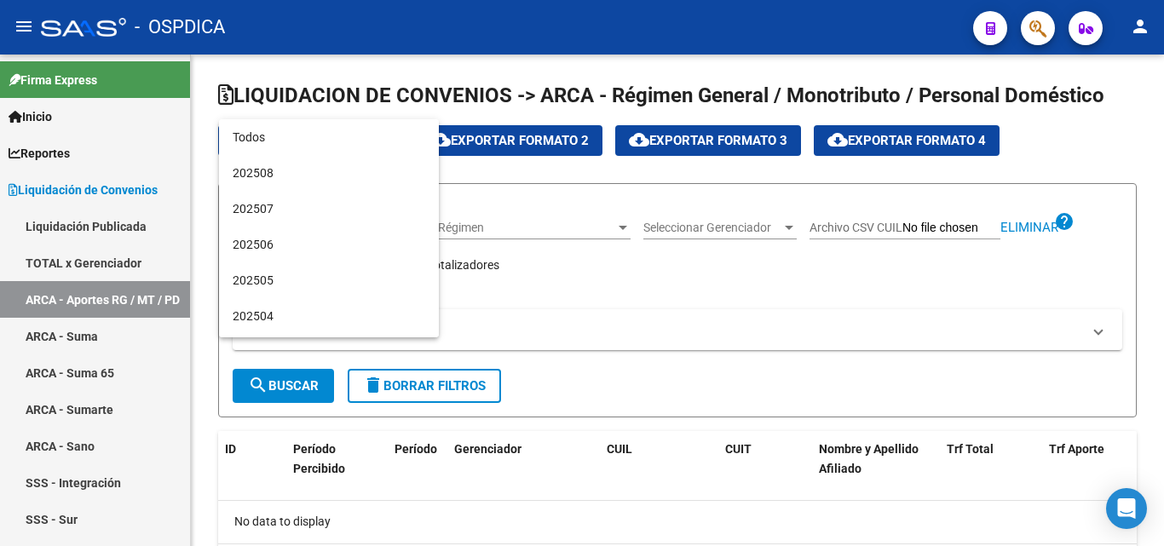
scroll to position [195, 0]
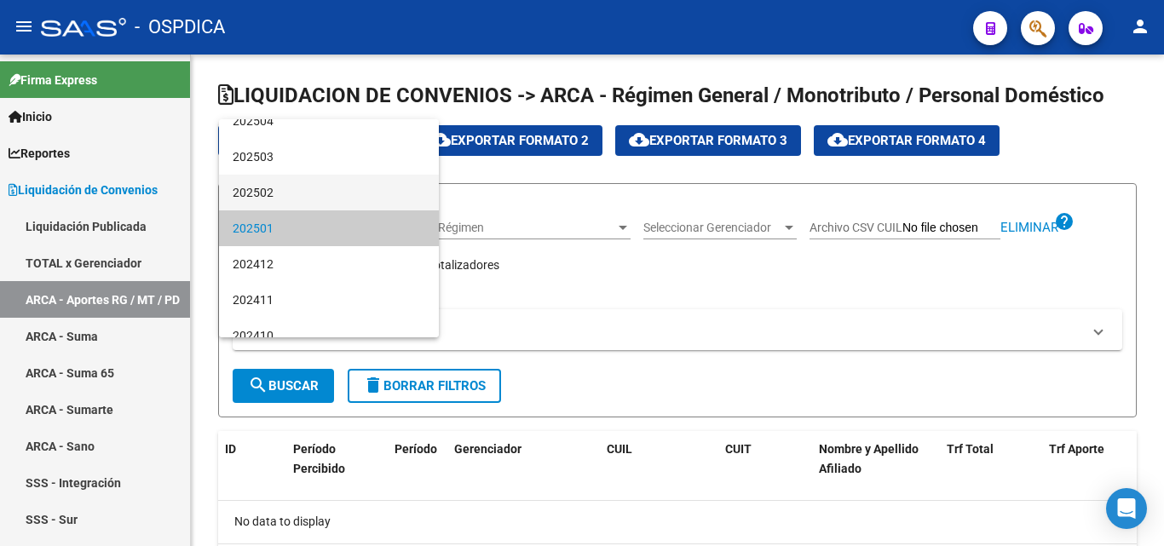
click at [310, 188] on span "202502" at bounding box center [329, 193] width 193 height 36
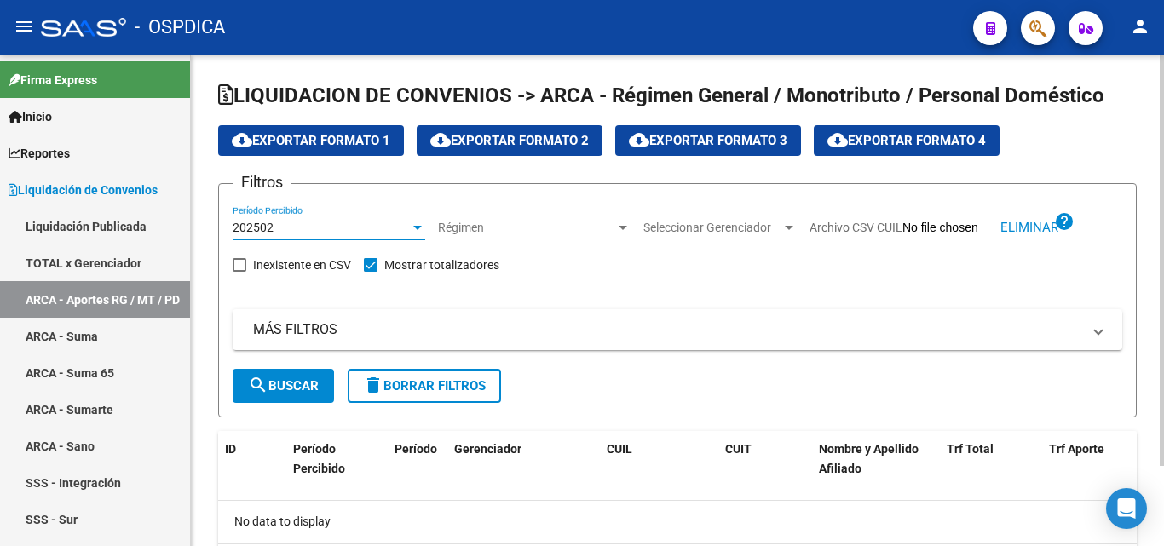
click at [308, 385] on span "search Buscar" at bounding box center [283, 385] width 71 height 15
click at [413, 226] on div at bounding box center [417, 228] width 15 height 14
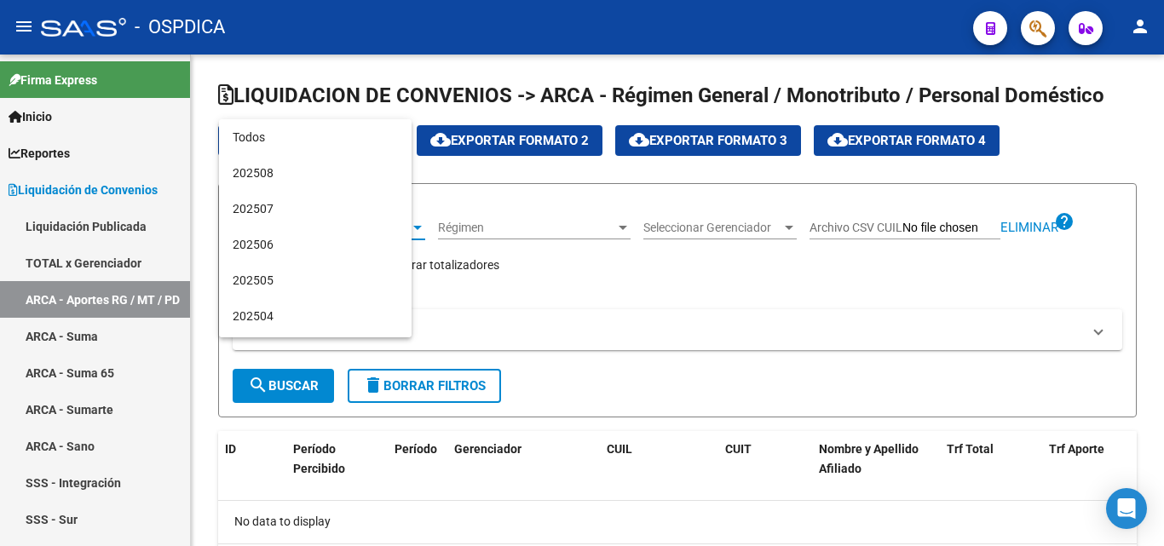
scroll to position [159, 0]
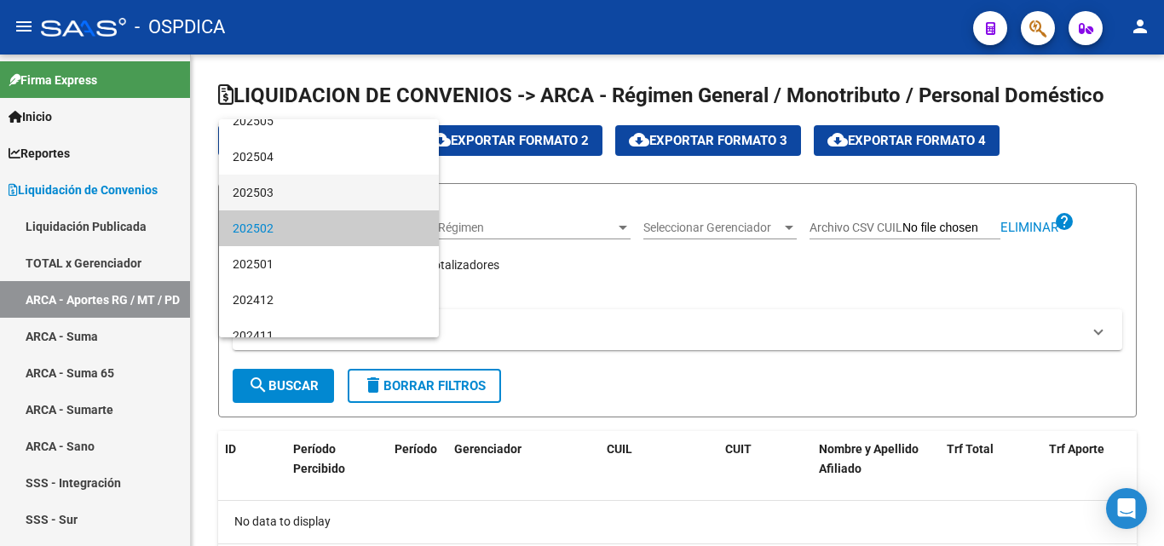
click at [288, 187] on span "202503" at bounding box center [329, 193] width 193 height 36
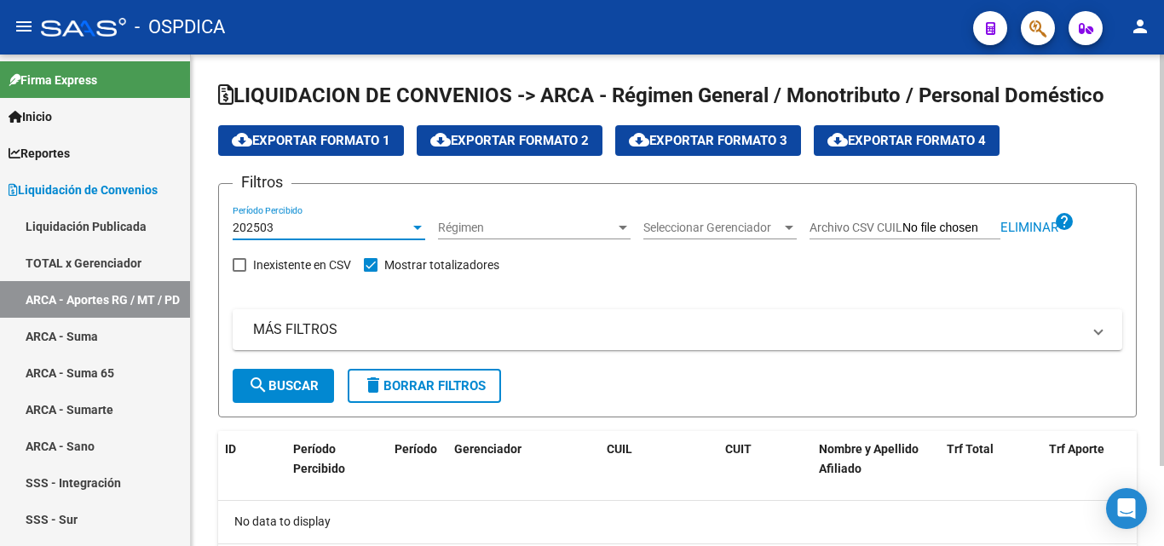
click at [292, 380] on span "search Buscar" at bounding box center [283, 385] width 71 height 15
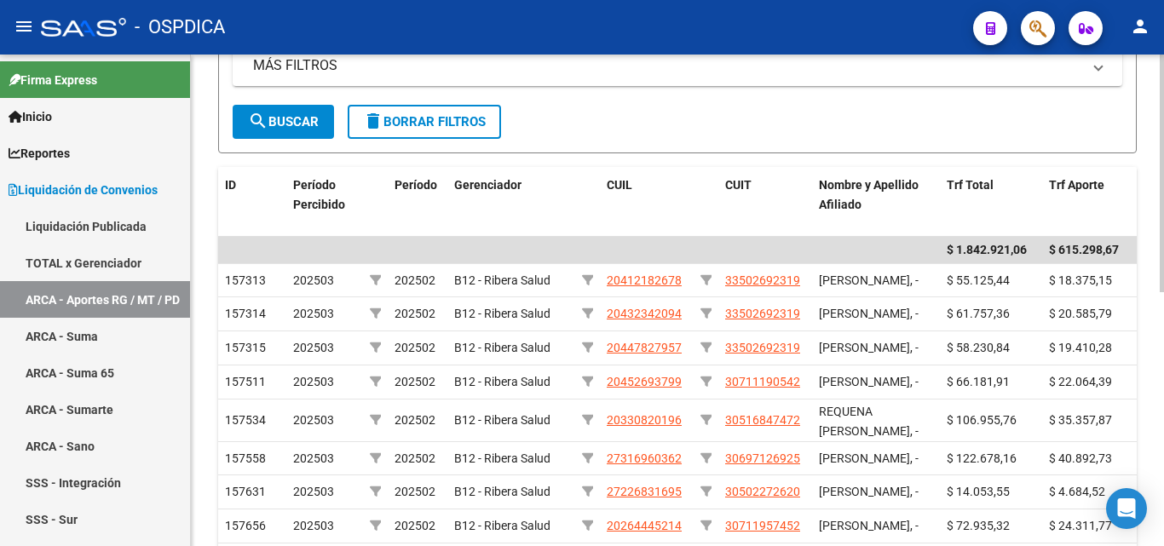
scroll to position [0, 0]
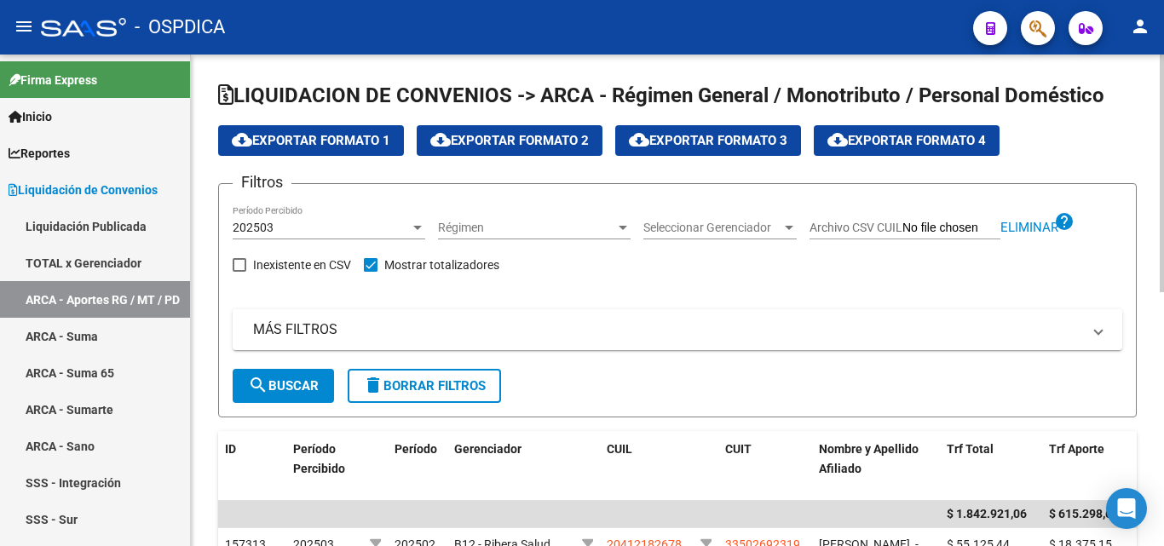
click at [341, 138] on span "cloud_download Exportar Formato 1" at bounding box center [311, 140] width 159 height 15
click at [406, 225] on div "202503" at bounding box center [321, 228] width 177 height 14
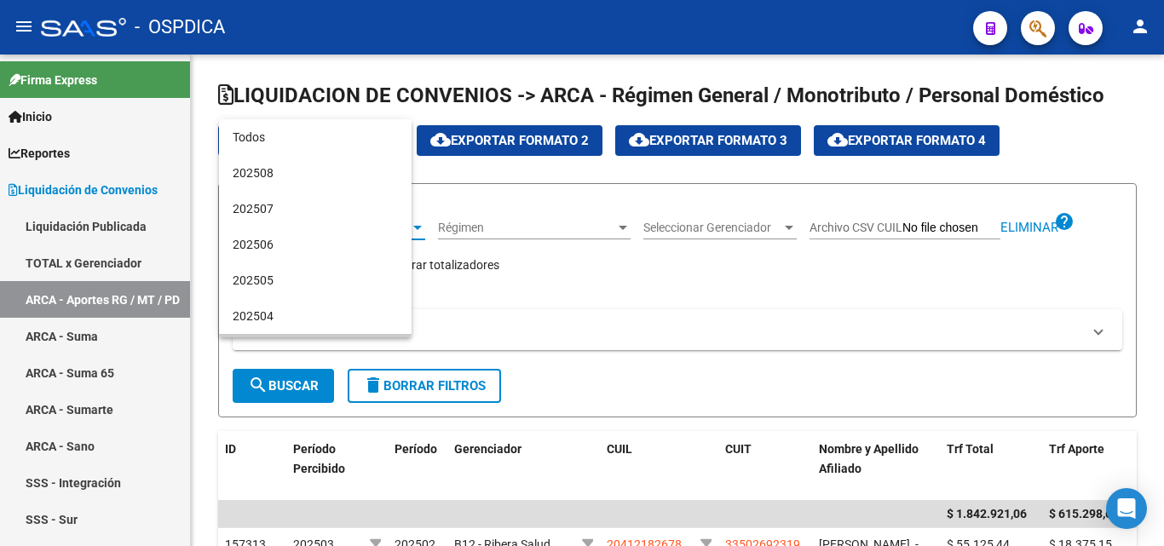
scroll to position [124, 0]
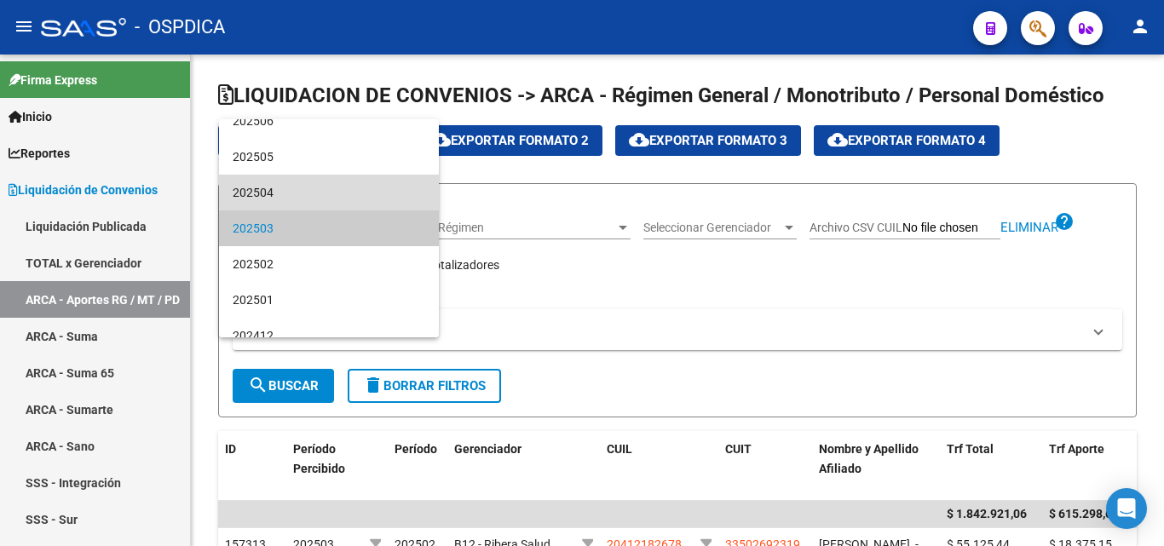
click at [367, 187] on span "202504" at bounding box center [329, 193] width 193 height 36
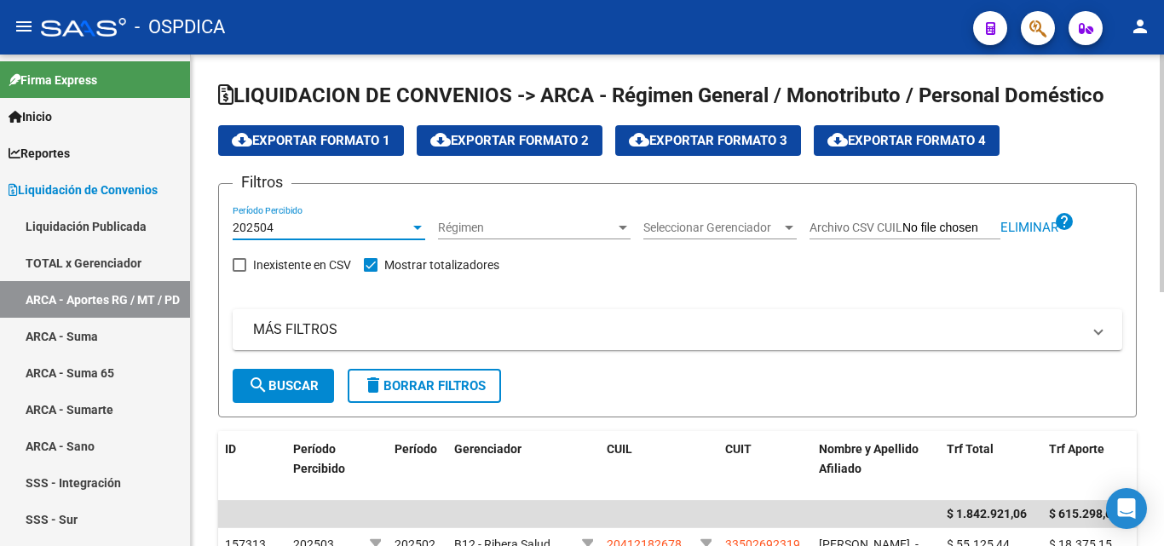
click at [298, 380] on span "search Buscar" at bounding box center [283, 385] width 71 height 15
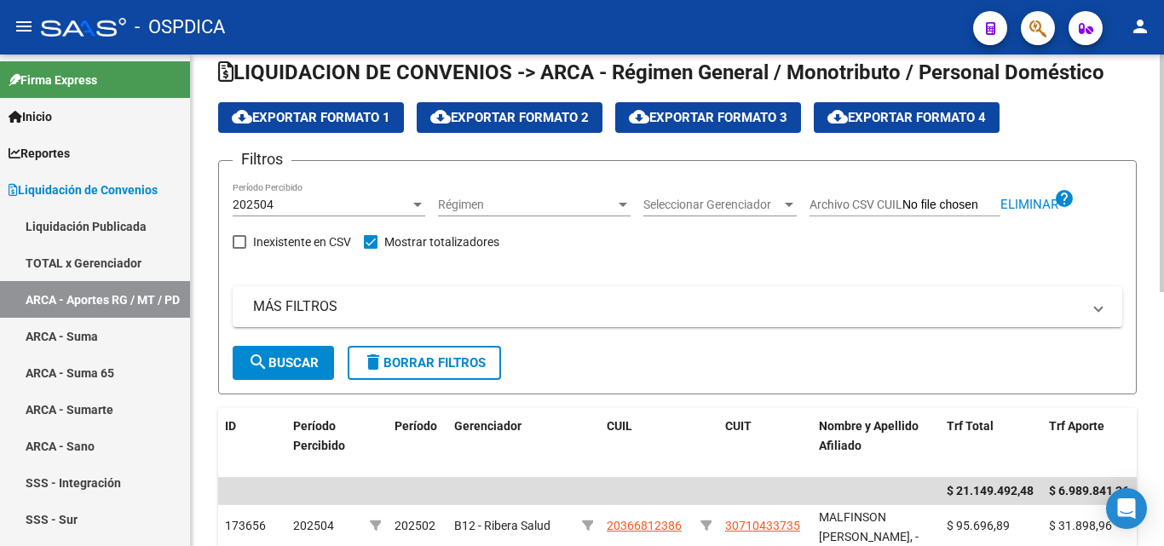
scroll to position [0, 0]
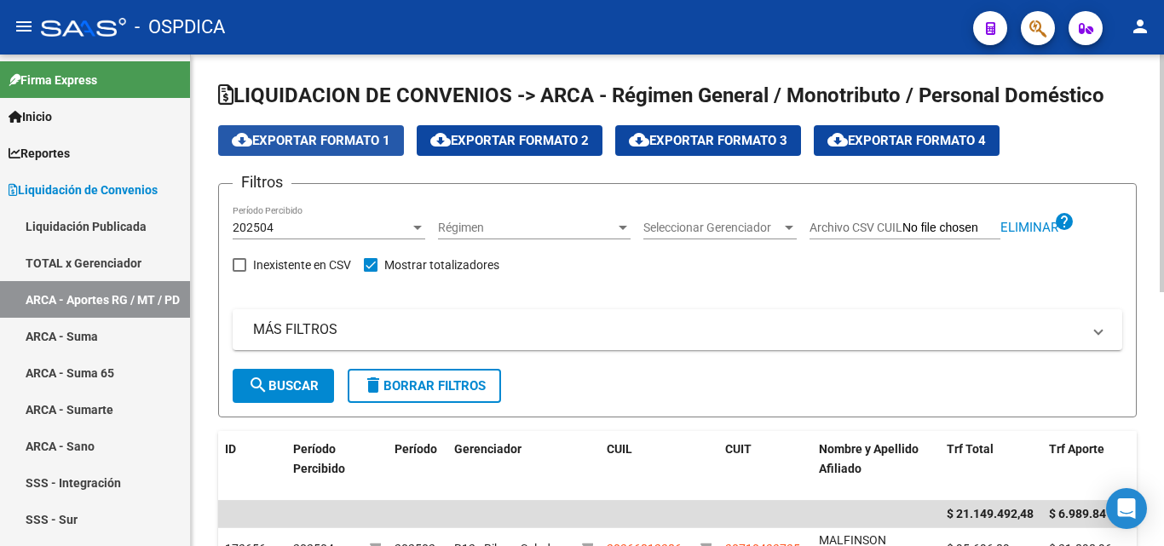
click at [327, 136] on span "cloud_download Exportar Formato 1" at bounding box center [311, 140] width 159 height 15
click at [921, 228] on input "Archivo CSV CUIL" at bounding box center [952, 228] width 98 height 15
click at [1019, 227] on span "Eliminar" at bounding box center [1030, 227] width 58 height 15
click at [904, 221] on input "Archivo CSV CUIL" at bounding box center [952, 228] width 98 height 15
type input "C:\fakepath\VENTAS MARZO 25.csv"
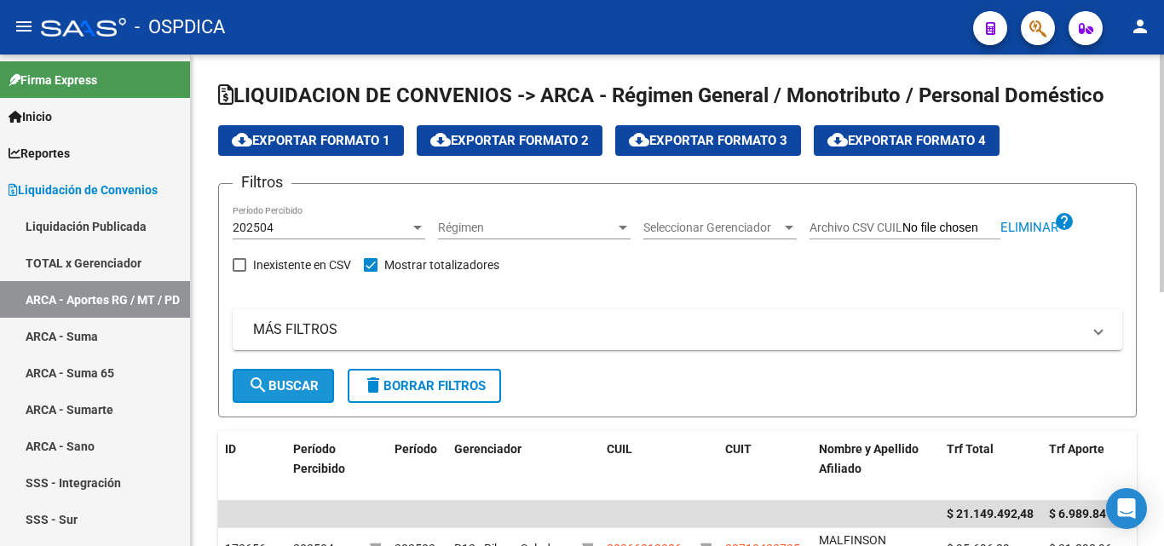
click at [280, 383] on span "search Buscar" at bounding box center [283, 385] width 71 height 15
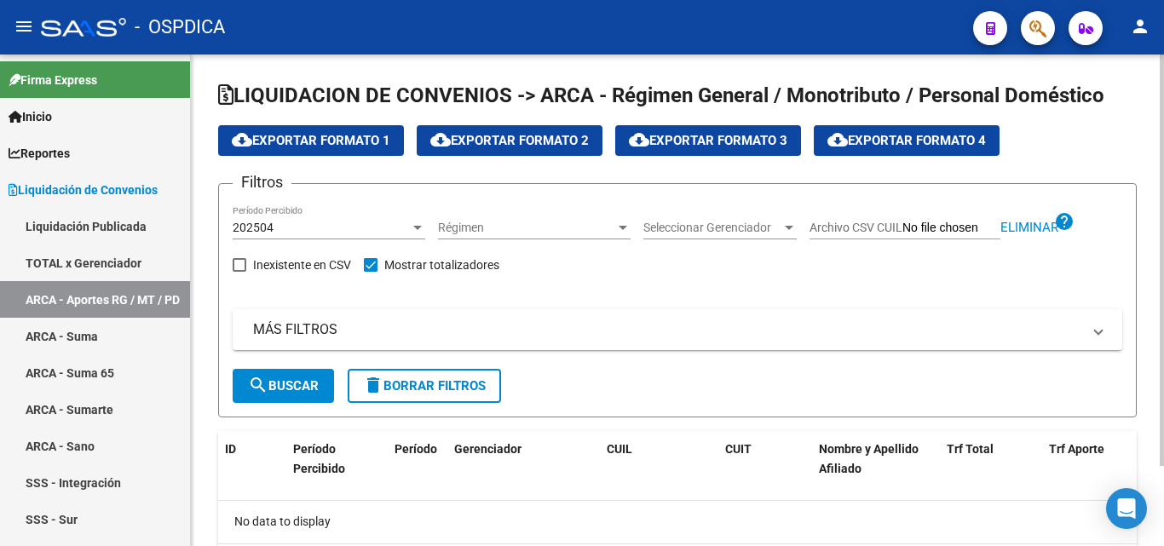
click at [411, 222] on div at bounding box center [417, 228] width 15 height 14
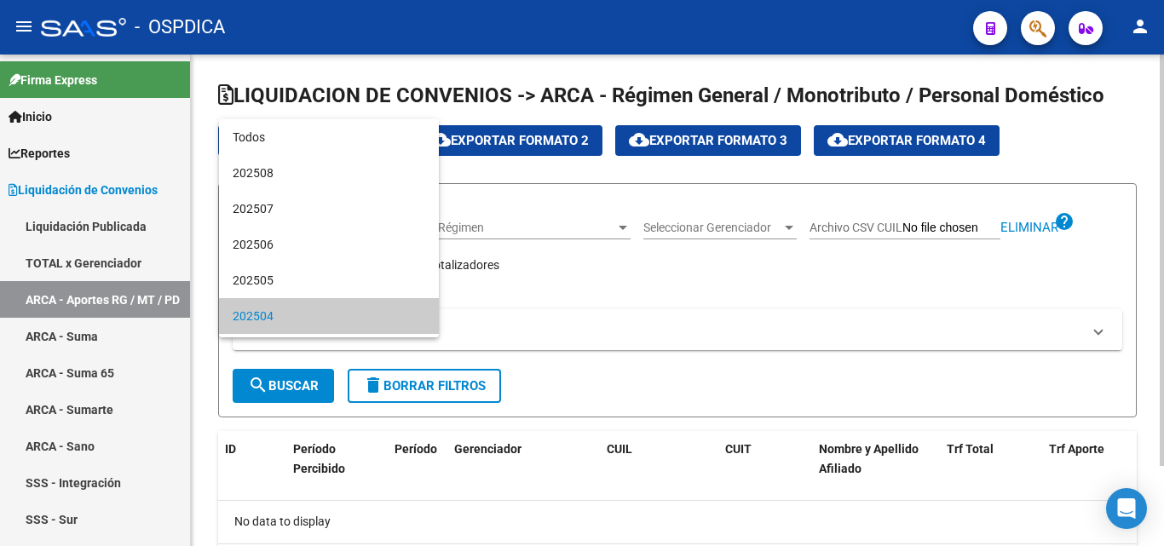
scroll to position [88, 0]
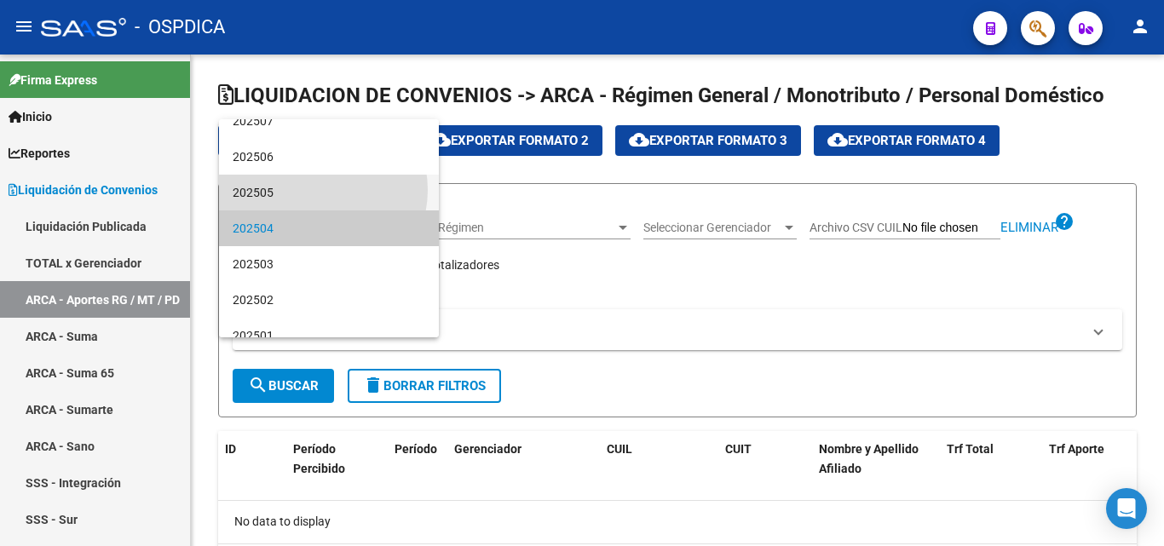
click at [315, 190] on span "202505" at bounding box center [329, 193] width 193 height 36
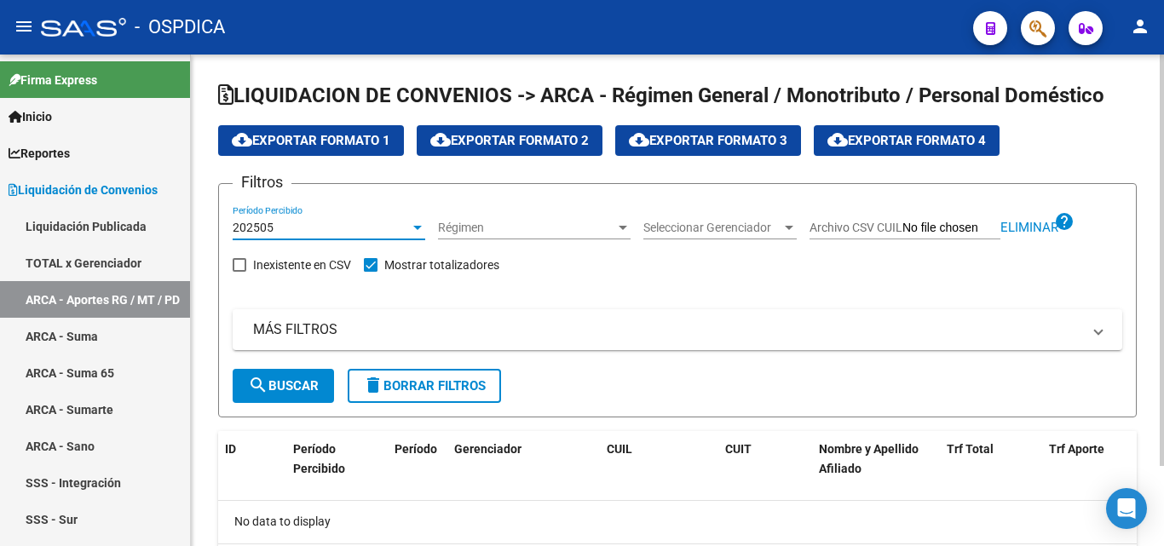
click at [284, 383] on span "search Buscar" at bounding box center [283, 385] width 71 height 15
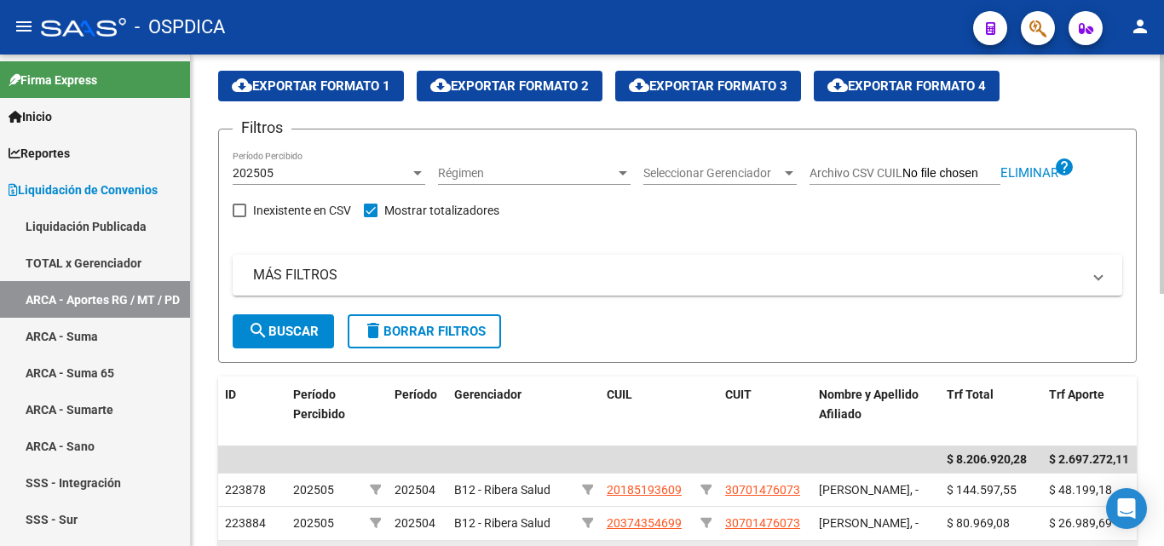
scroll to position [0, 0]
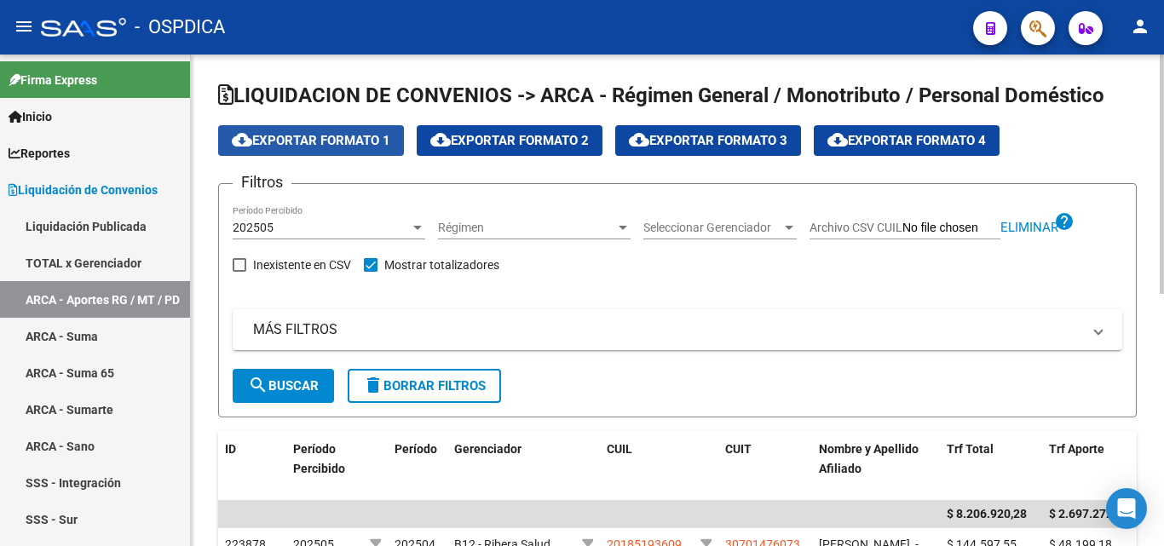
click at [342, 137] on span "cloud_download Exportar Formato 1" at bounding box center [311, 140] width 159 height 15
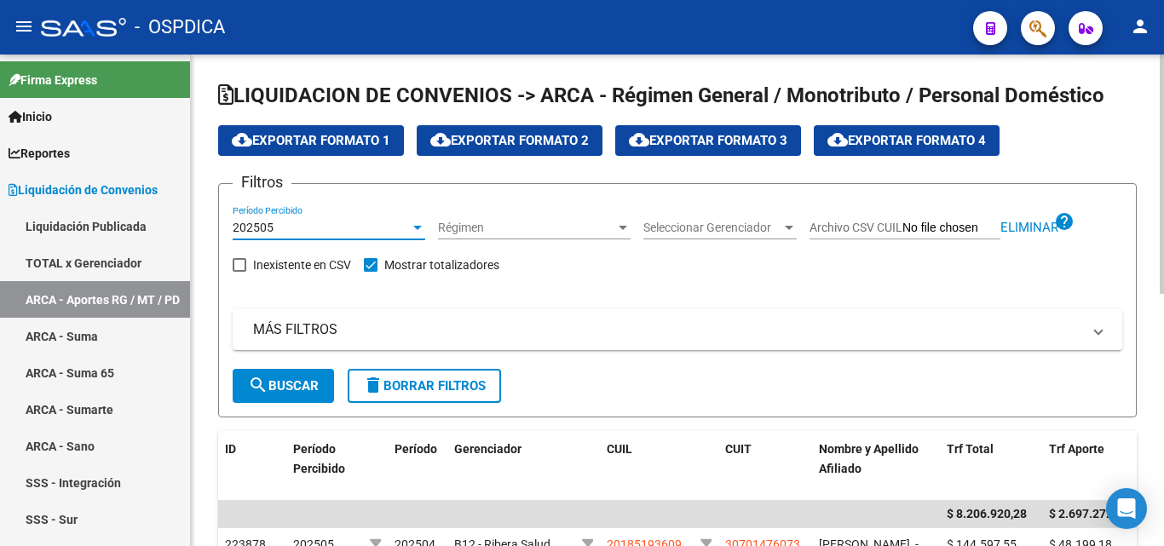
click at [421, 224] on div at bounding box center [417, 228] width 15 height 14
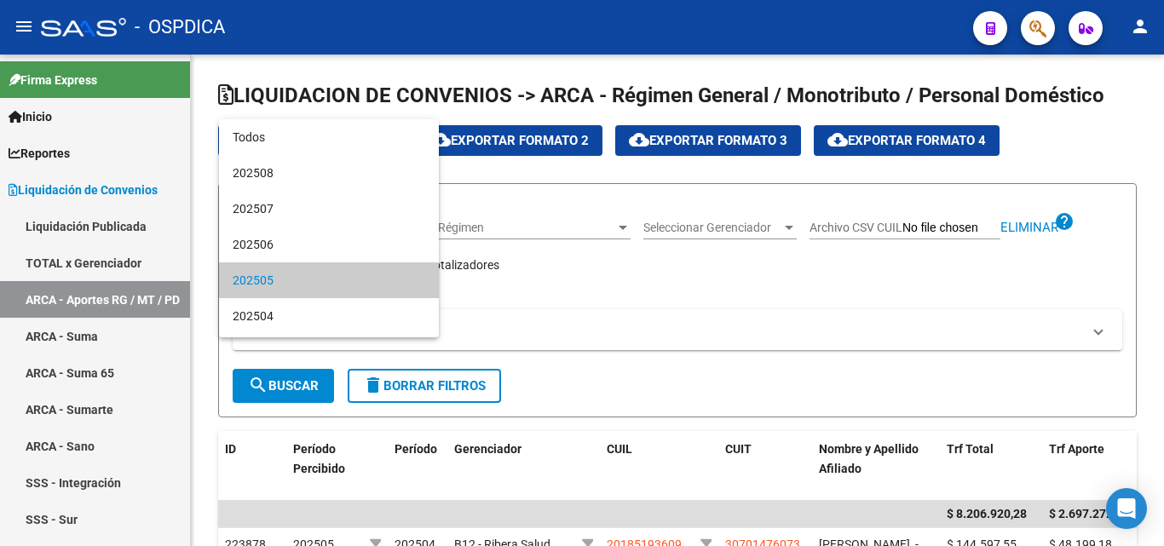
scroll to position [52, 0]
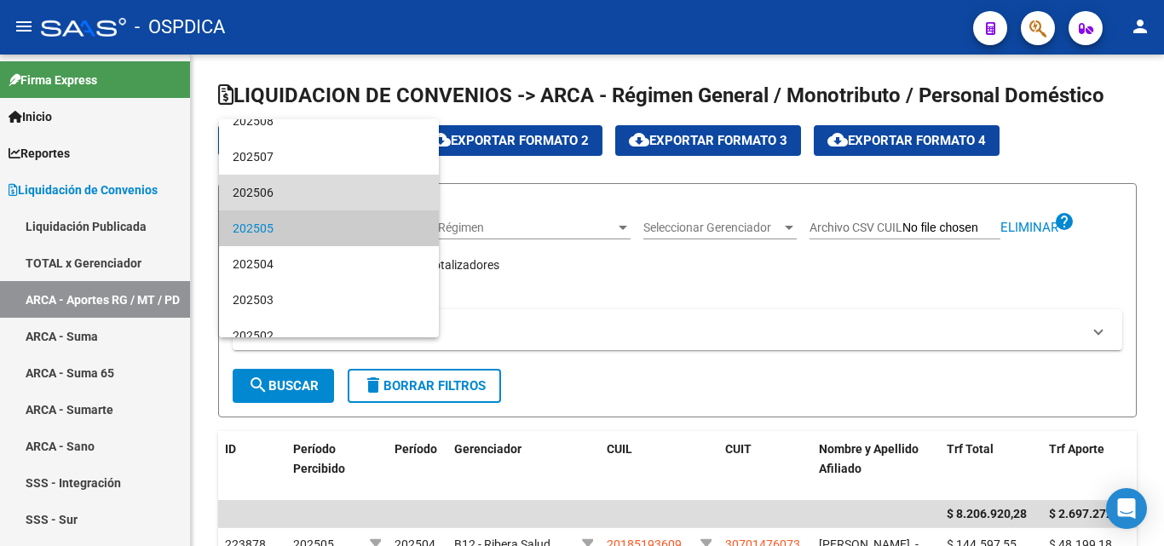
click at [338, 177] on span "202506" at bounding box center [329, 193] width 193 height 36
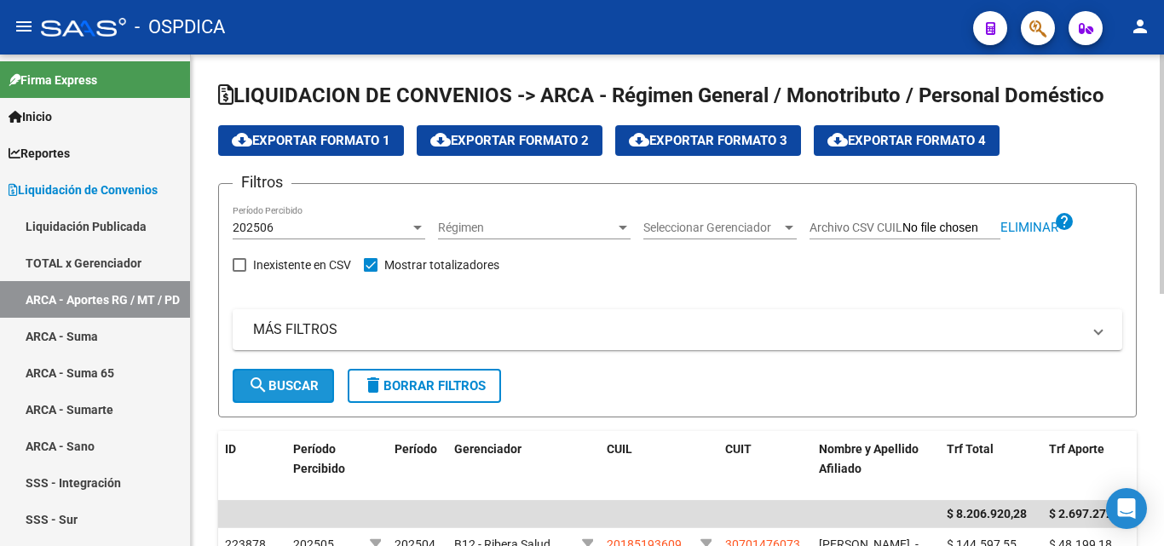
click at [305, 389] on span "search Buscar" at bounding box center [283, 385] width 71 height 15
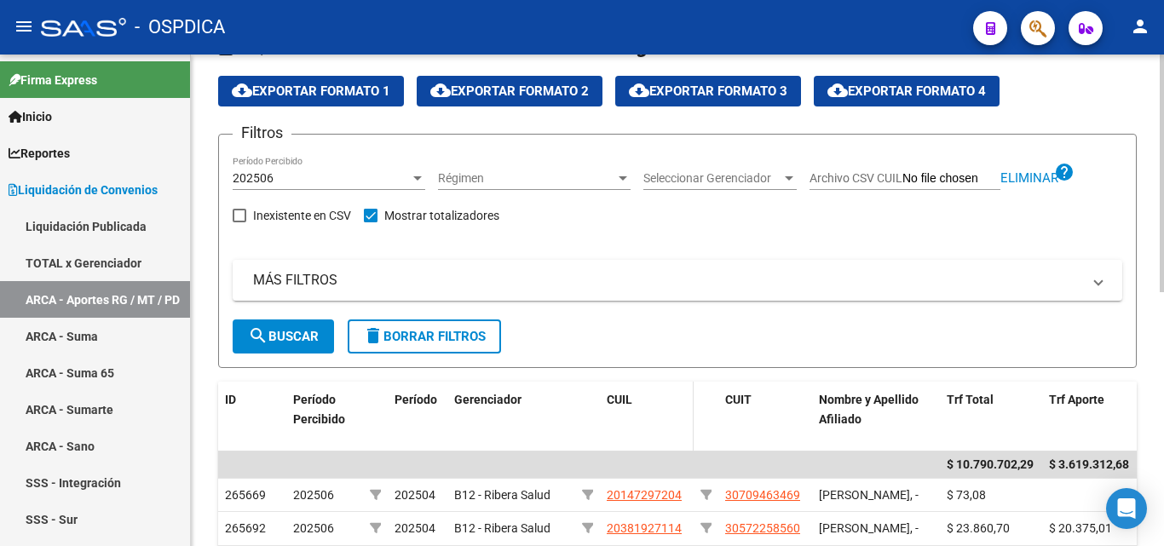
scroll to position [0, 0]
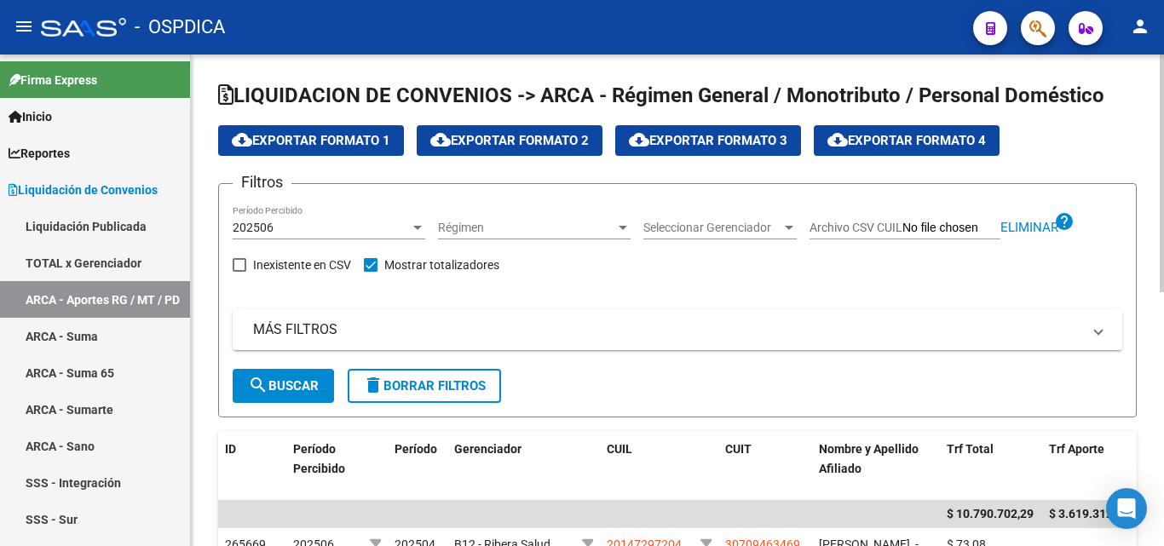
click at [321, 138] on span "cloud_download Exportar Formato 1" at bounding box center [311, 140] width 159 height 15
